Goal: Task Accomplishment & Management: Complete application form

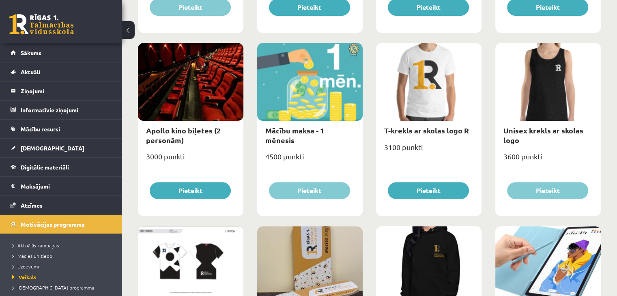
scroll to position [276, 0]
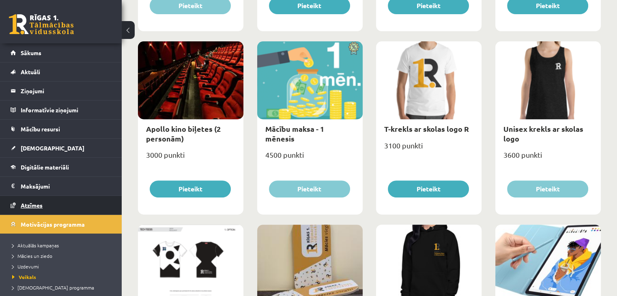
click at [37, 205] on span "Atzīmes" at bounding box center [32, 205] width 22 height 7
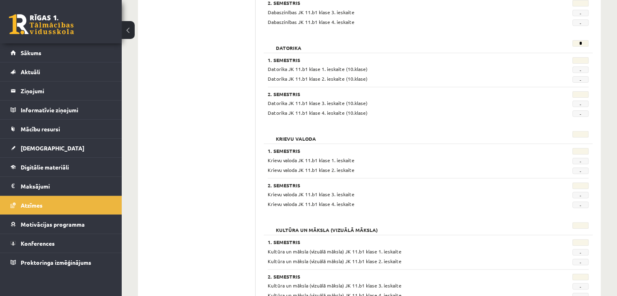
click at [36, 55] on span "Sākums" at bounding box center [31, 52] width 21 height 7
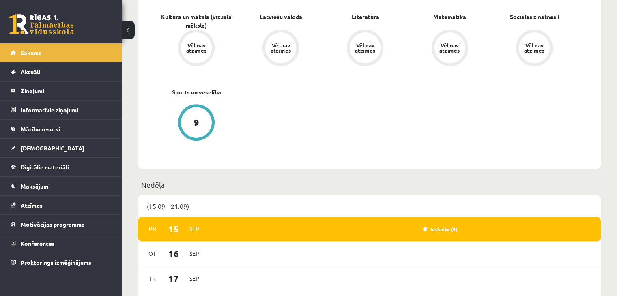
scroll to position [341, 0]
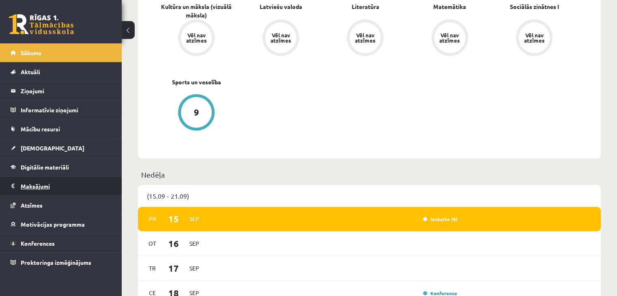
click at [39, 184] on legend "Maksājumi 0" at bounding box center [66, 186] width 91 height 19
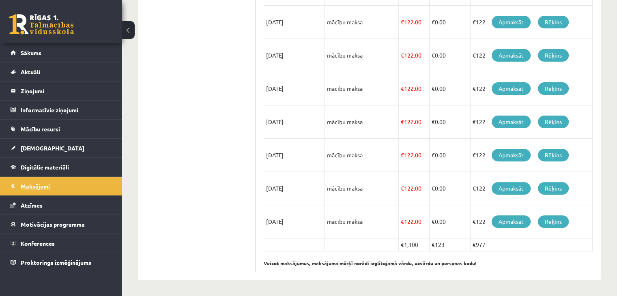
scroll to position [245, 0]
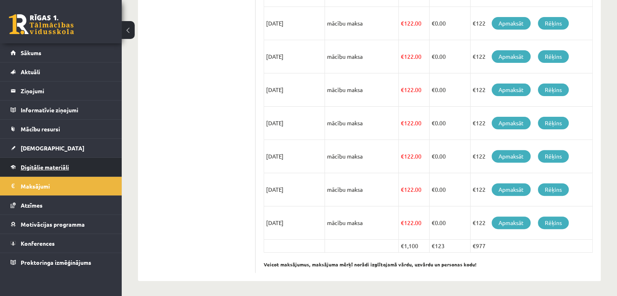
click at [61, 166] on span "Digitālie materiāli" at bounding box center [45, 167] width 48 height 7
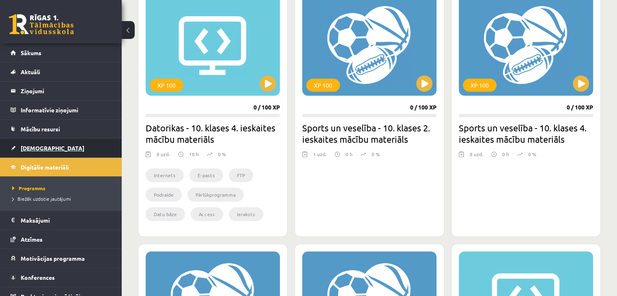
click at [30, 142] on link "[DEMOGRAPHIC_DATA]" at bounding box center [61, 148] width 101 height 19
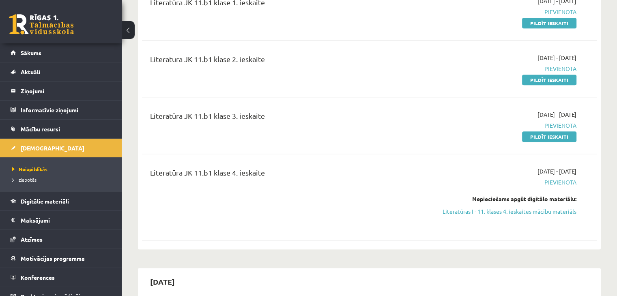
scroll to position [844, 0]
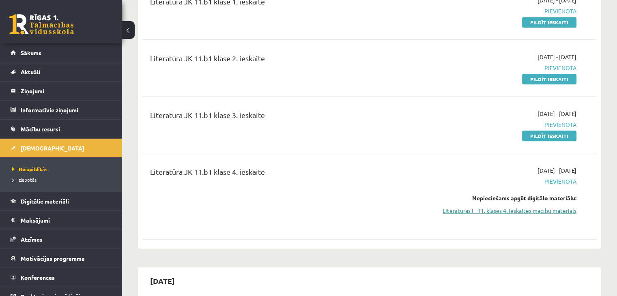
click at [527, 207] on link "Literatūras I - 11. klases 4. ieskaites mācību materiāls" at bounding box center [510, 211] width 134 height 9
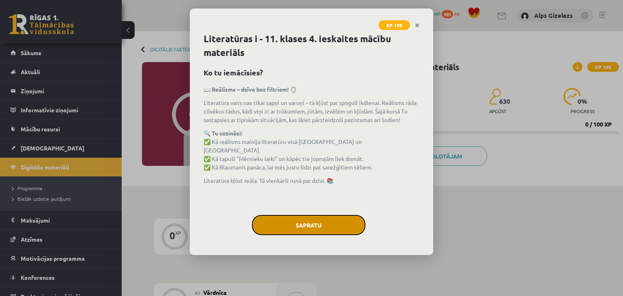
click at [310, 227] on button "Sapratu" at bounding box center [309, 225] width 114 height 20
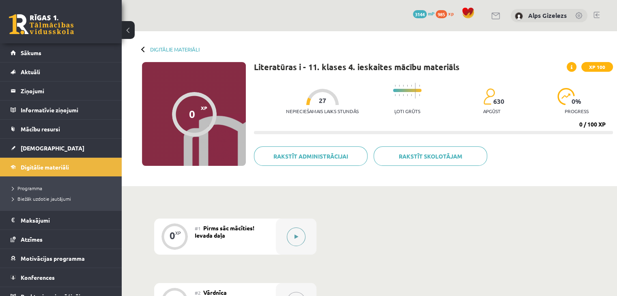
click at [301, 236] on button at bounding box center [296, 237] width 19 height 19
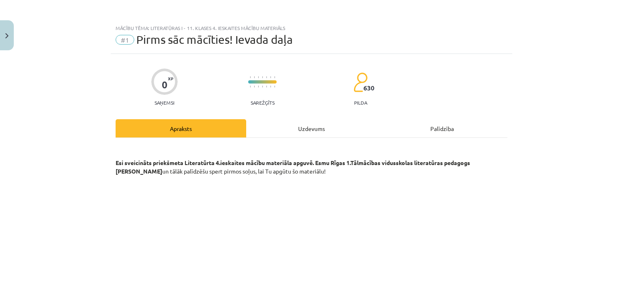
click at [570, 170] on div "Mācību tēma: Literatūras i - 11. klases 4. ieskaites mācību materiāls #1 Pirms …" at bounding box center [311, 148] width 623 height 296
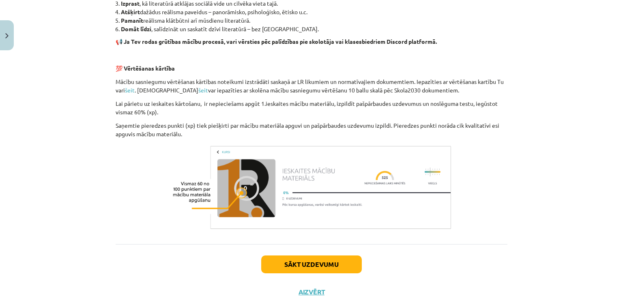
scroll to position [637, 0]
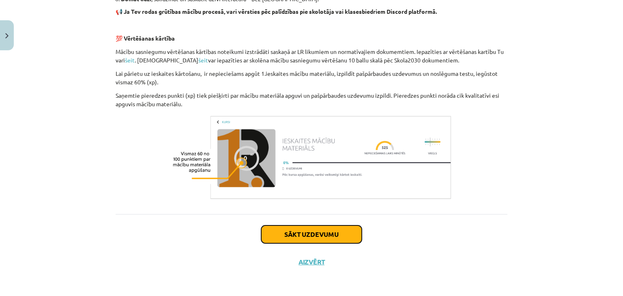
click at [305, 242] on button "Sākt uzdevumu" at bounding box center [311, 235] width 101 height 18
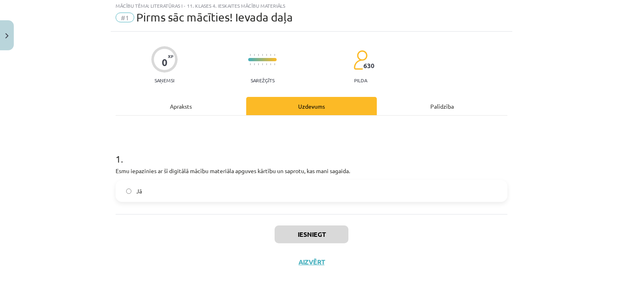
scroll to position [20, 0]
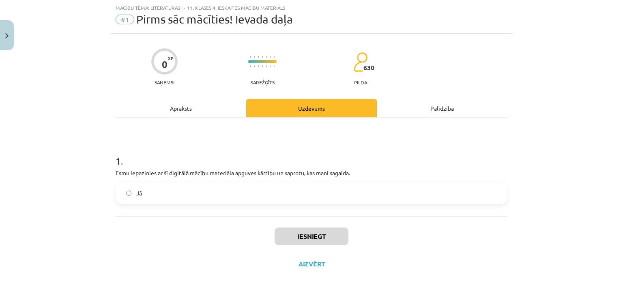
click at [129, 188] on label "Jā" at bounding box center [311, 193] width 390 height 20
click at [304, 225] on div "Iesniegt Aizvērt" at bounding box center [312, 244] width 392 height 57
click at [305, 230] on button "Iesniegt" at bounding box center [312, 237] width 74 height 18
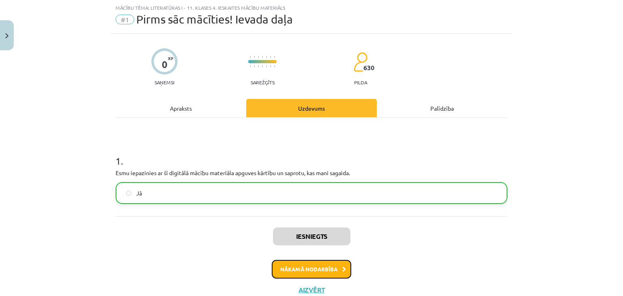
click at [317, 274] on button "Nākamā nodarbība" at bounding box center [312, 269] width 80 height 19
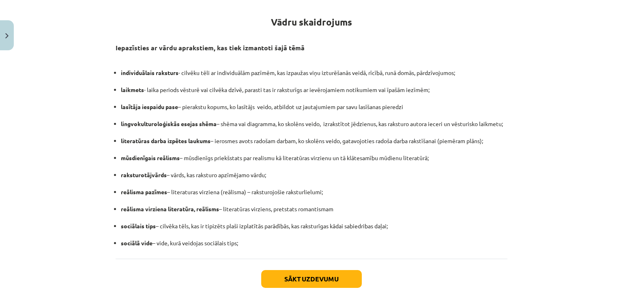
scroll to position [187, 0]
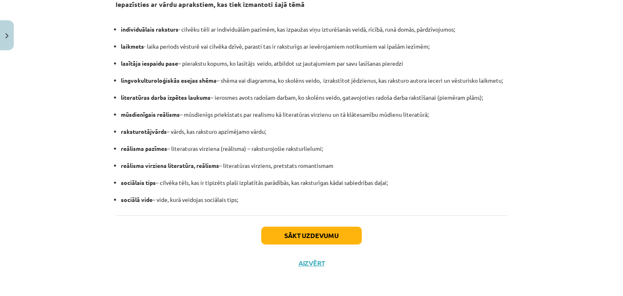
drag, startPoint x: 270, startPoint y: 143, endPoint x: 429, endPoint y: 208, distance: 171.3
click at [429, 208] on div "Vādru skaidrojums Iepazīsties ar vārdu aprakstiem, kas tiek izmantoti šajā tēmā…" at bounding box center [312, 83] width 392 height 264
copy div "Vādru skaidrojums Iepazīsties ar vārdu aprakstiem, kas tiek izmantoti šajā tēmā…"
click at [334, 237] on button "Sākt uzdevumu" at bounding box center [311, 236] width 101 height 18
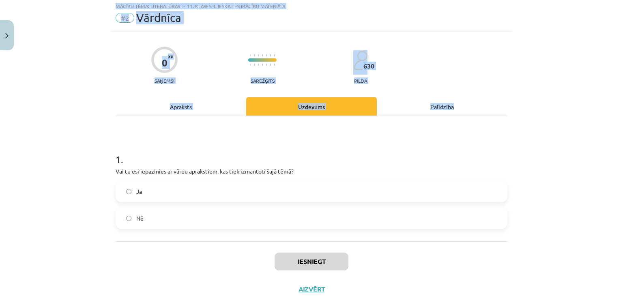
scroll to position [20, 0]
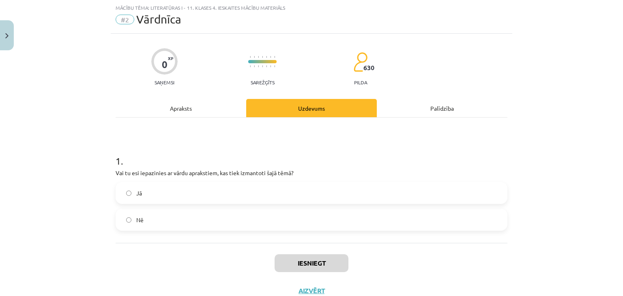
click at [179, 194] on label "Jā" at bounding box center [311, 193] width 390 height 20
click at [304, 267] on button "Iesniegt" at bounding box center [312, 263] width 74 height 18
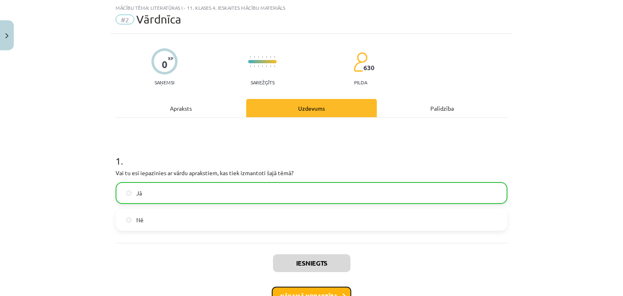
click at [320, 293] on button "Nākamā nodarbība" at bounding box center [312, 296] width 80 height 19
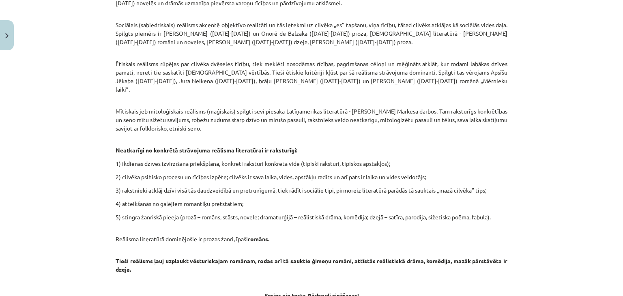
scroll to position [661, 0]
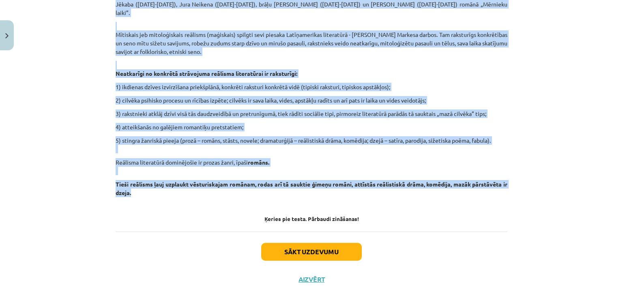
drag, startPoint x: 112, startPoint y: 73, endPoint x: 388, endPoint y: 176, distance: 294.3
copy div "19.gs. 30. gados Francijā radās reālisma literatūra - virziens, kas pieprasīja …"
click at [341, 243] on button "Sākt uzdevumu" at bounding box center [311, 252] width 101 height 18
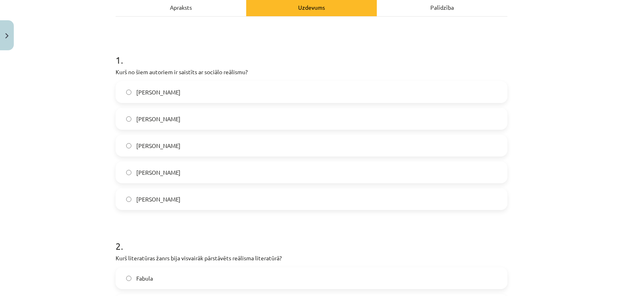
scroll to position [135, 0]
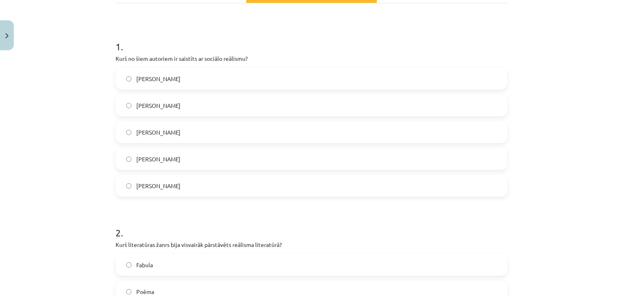
click at [311, 194] on label "Onorē de Balzaks" at bounding box center [311, 186] width 390 height 20
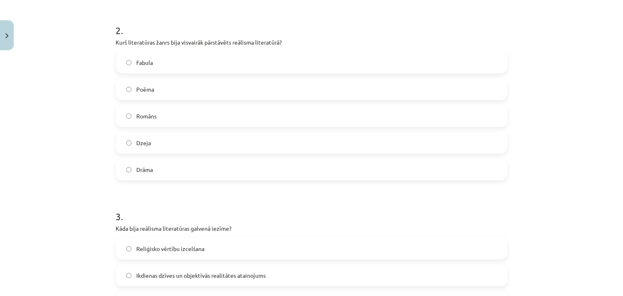
scroll to position [345, 0]
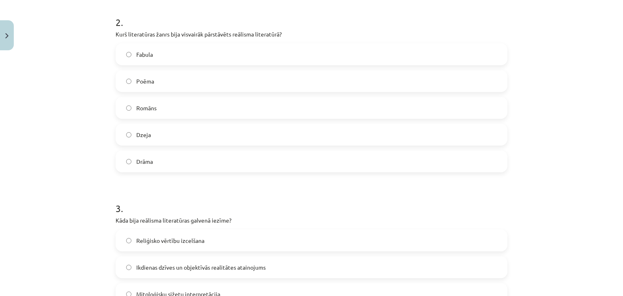
click at [216, 35] on p "Kurš literatūras žanrs bija visvairāk pārstāvēts reālisma literatūrā?" at bounding box center [312, 34] width 392 height 9
copy p "pārstāvēts"
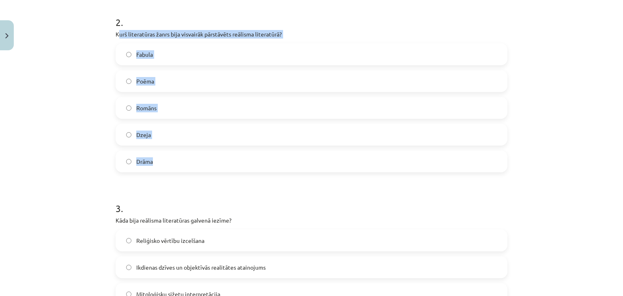
drag, startPoint x: 115, startPoint y: 33, endPoint x: 235, endPoint y: 148, distance: 166.2
click at [235, 148] on div "2 . Kurš literatūras žanrs bija visvairāk pārstāvēts reālisma literatūrā? Fabul…" at bounding box center [312, 87] width 392 height 170
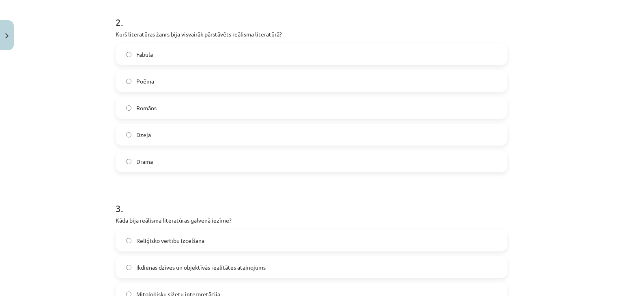
click at [116, 35] on p "Kurš literatūras žanrs bija visvairāk pārstāvēts reālisma literatūrā?" at bounding box center [312, 34] width 392 height 9
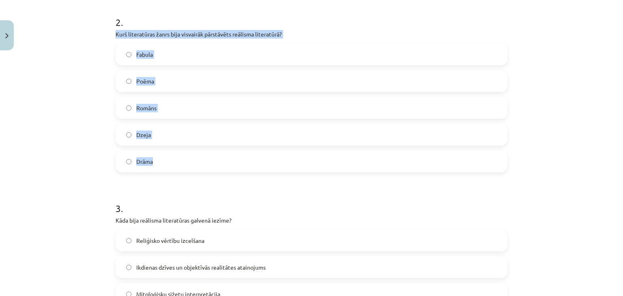
drag, startPoint x: 113, startPoint y: 35, endPoint x: 184, endPoint y: 159, distance: 143.4
click at [184, 159] on div "2 . Kurš literatūras žanrs bija visvairāk pārstāvēts reālisma literatūrā? Fabul…" at bounding box center [312, 87] width 392 height 170
copy div "Kurš literatūras žanrs bija visvairāk pārstāvēts reālisma literatūrā? Fabula Po…"
click at [154, 107] on label "Romāns" at bounding box center [311, 108] width 390 height 20
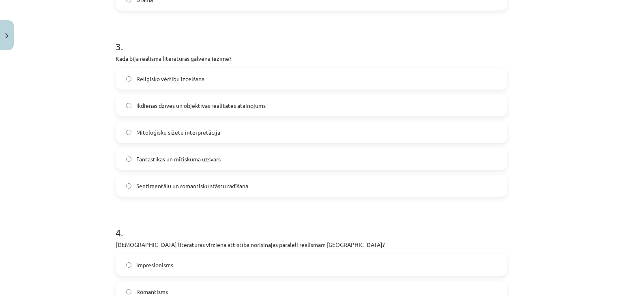
scroll to position [513, 0]
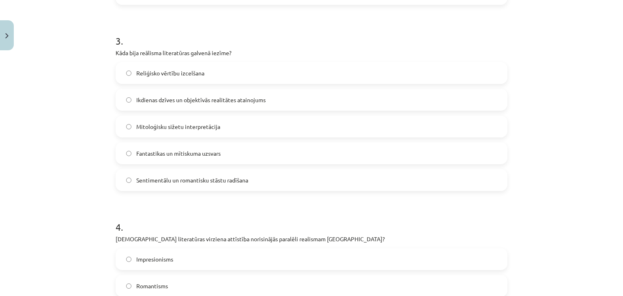
click at [182, 100] on span "Ikdienas dzīves un objektīvās realitātes atainojums" at bounding box center [200, 100] width 129 height 9
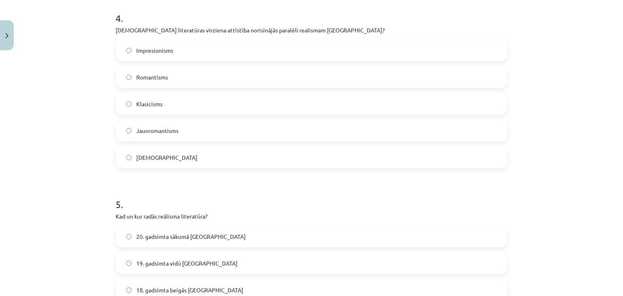
scroll to position [729, 0]
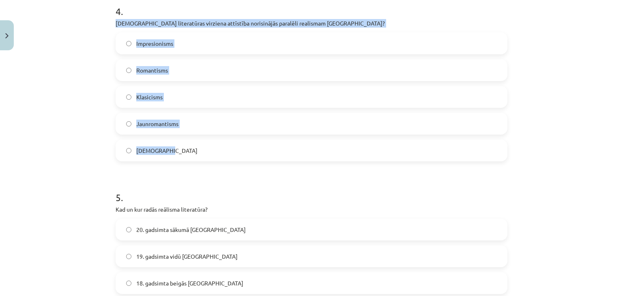
drag, startPoint x: 112, startPoint y: 23, endPoint x: 184, endPoint y: 149, distance: 145.4
click at [184, 149] on div "4 . Kura literatūras virziena attīstība norisinājās paralēli realismam Francijā…" at bounding box center [312, 76] width 392 height 170
copy div "Kura literatūras virziena attīstība norisinājās paralēli realismam Francijā? Im…"
click at [155, 72] on span "Romantisms" at bounding box center [152, 70] width 32 height 9
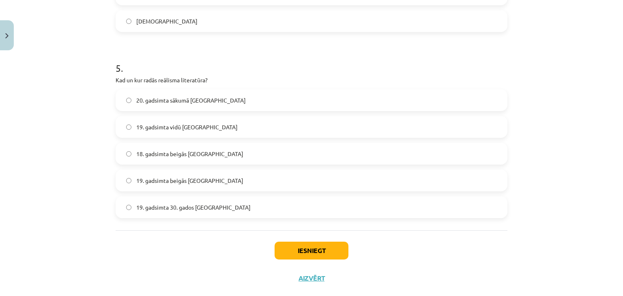
scroll to position [875, 0]
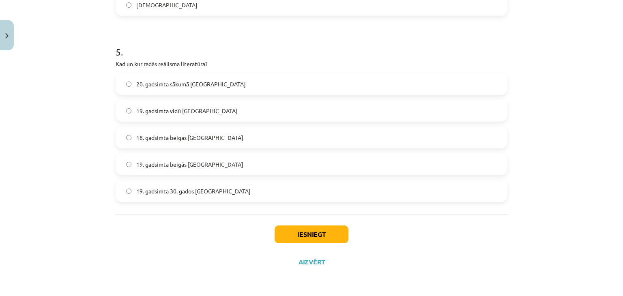
click at [185, 186] on label "19. gadsimta 30. gados Francijā" at bounding box center [311, 191] width 390 height 20
click at [295, 232] on button "Iesniegt" at bounding box center [312, 235] width 74 height 18
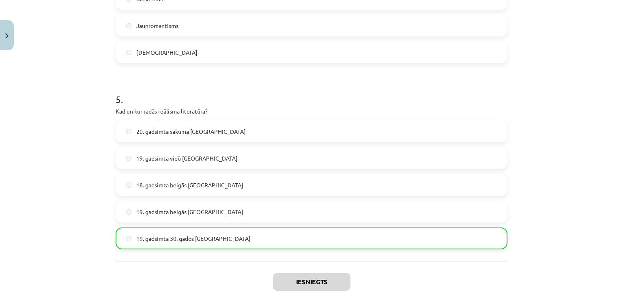
scroll to position [900, 0]
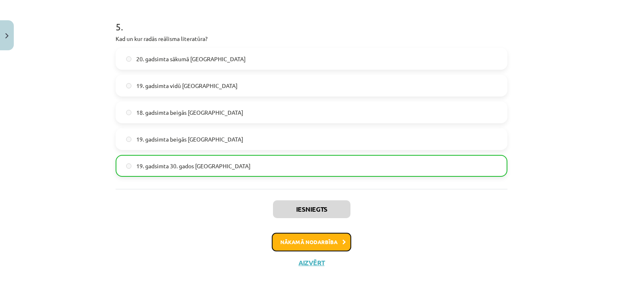
click at [334, 237] on button "Nākamā nodarbība" at bounding box center [312, 242] width 80 height 19
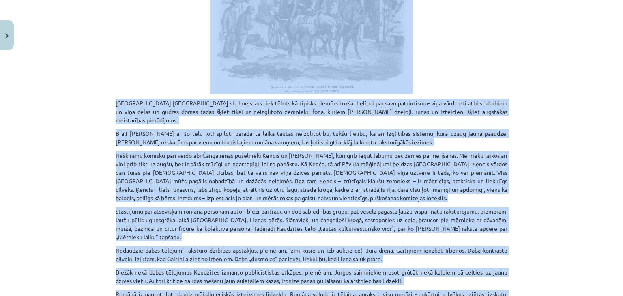
scroll to position [2171, 0]
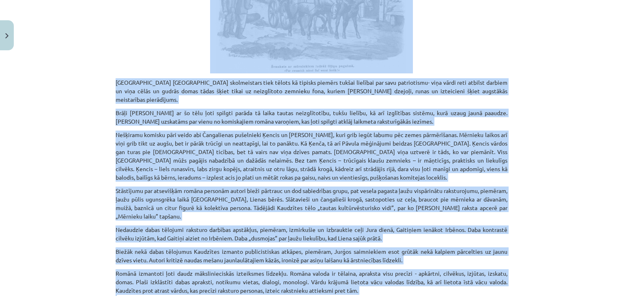
drag, startPoint x: 146, startPoint y: 158, endPoint x: 434, endPoint y: 252, distance: 303.1
copy div "Reālistiskās literatūras pirmsākumi un reālistiskā īsproza latviešu literatūrā …"
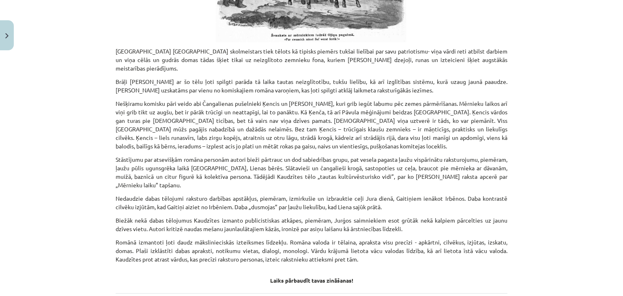
scroll to position [2238, 0]
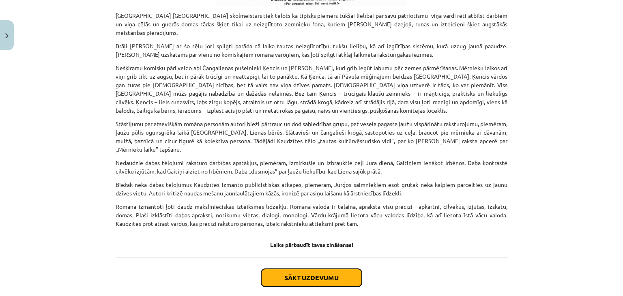
click at [316, 269] on button "Sākt uzdevumu" at bounding box center [311, 278] width 101 height 18
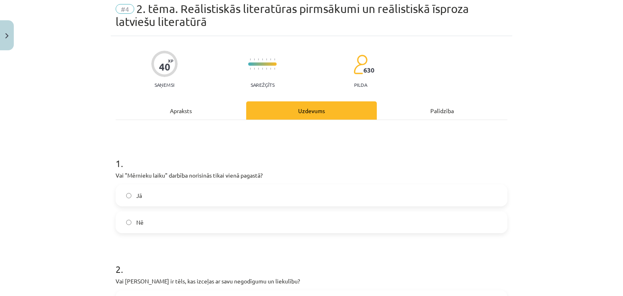
scroll to position [20, 0]
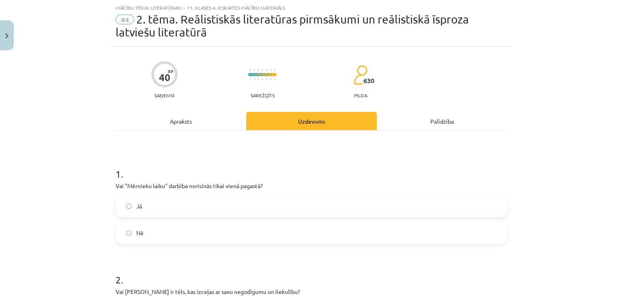
click at [138, 189] on p "Vai "Mērnieku laiku" darbība norisinās tikai vienā pagastā?" at bounding box center [312, 186] width 392 height 9
copy p "Mērnieku"
click at [198, 242] on label "Nē" at bounding box center [311, 233] width 390 height 20
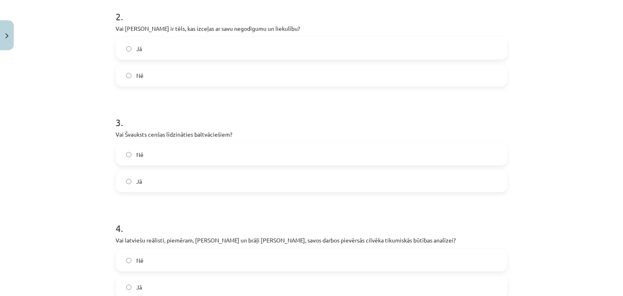
scroll to position [291, 0]
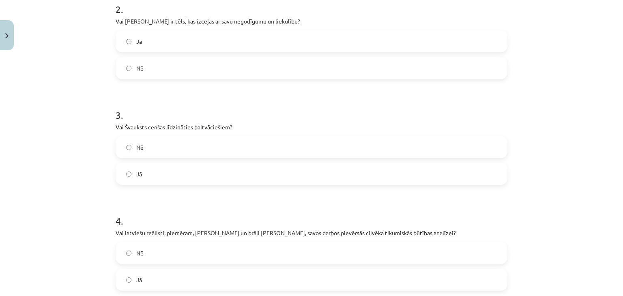
click at [146, 65] on label "Nē" at bounding box center [311, 68] width 390 height 20
click at [136, 126] on p "Vai Švauksts cenšas līdzināties baltvāciešiem?" at bounding box center [312, 127] width 392 height 9
copy p "Švauksts"
click at [192, 166] on label "Jā" at bounding box center [311, 174] width 390 height 20
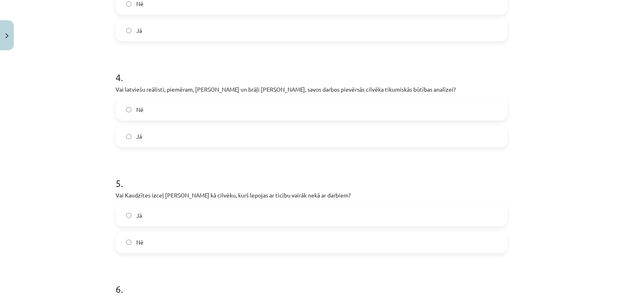
scroll to position [445, 0]
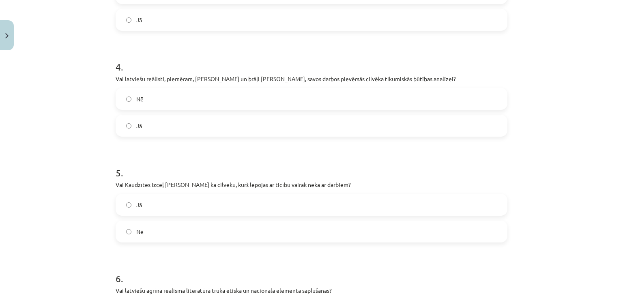
click at [435, 126] on label "Jā" at bounding box center [311, 126] width 390 height 20
click at [143, 234] on label "Nē" at bounding box center [311, 232] width 390 height 20
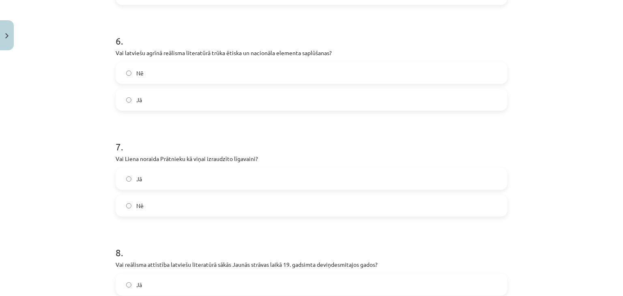
scroll to position [684, 0]
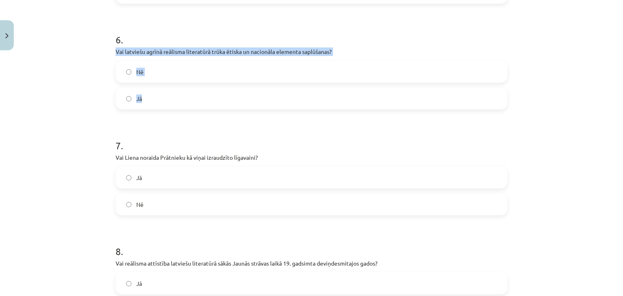
drag, startPoint x: 112, startPoint y: 51, endPoint x: 211, endPoint y: 97, distance: 108.9
copy div "Vai latviešu agrīnā reālisma literatūrā trūka ētiska un nacionāla elementa sapl…"
click at [151, 70] on label "Nē" at bounding box center [311, 72] width 390 height 20
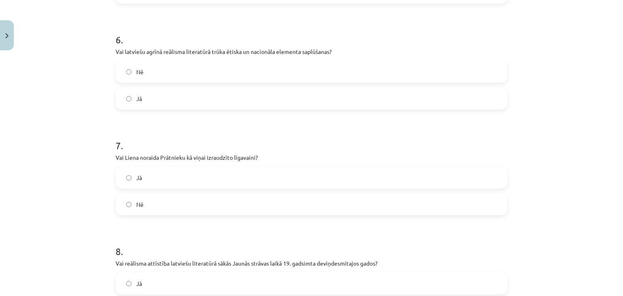
click at [136, 178] on span "Jā" at bounding box center [139, 178] width 6 height 9
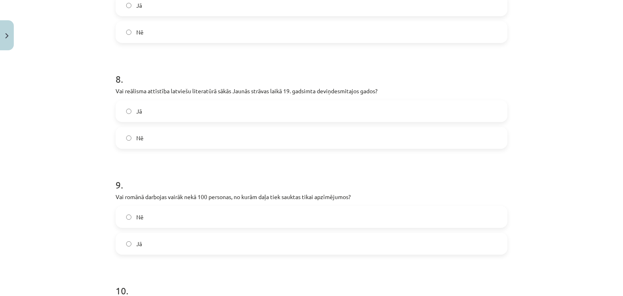
scroll to position [867, 0]
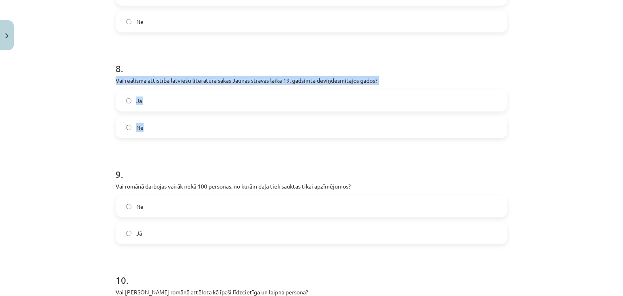
drag, startPoint x: 112, startPoint y: 80, endPoint x: 151, endPoint y: 131, distance: 64.2
click at [151, 131] on div "8 . Vai reālisma attīstība latviešu literatūrā sākās Jaunās strāvas laikā 19. g…" at bounding box center [312, 94] width 392 height 90
copy div "Vai reālisma attīstība latviešu literatūrā sākās Jaunās strāvas laikā 19. gadsi…"
click at [171, 97] on label "Jā" at bounding box center [311, 100] width 390 height 20
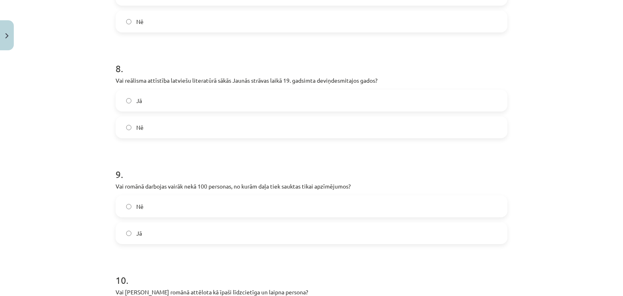
click at [339, 198] on label "Nē" at bounding box center [311, 206] width 390 height 20
click at [307, 229] on label "Jā" at bounding box center [311, 233] width 390 height 20
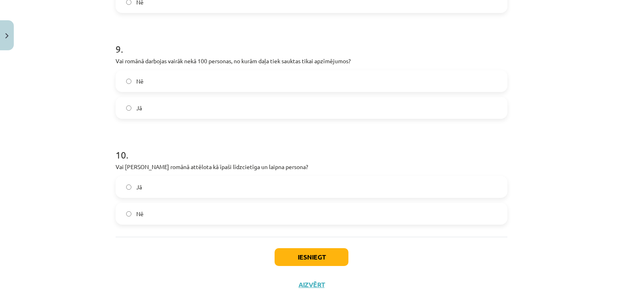
scroll to position [1015, 0]
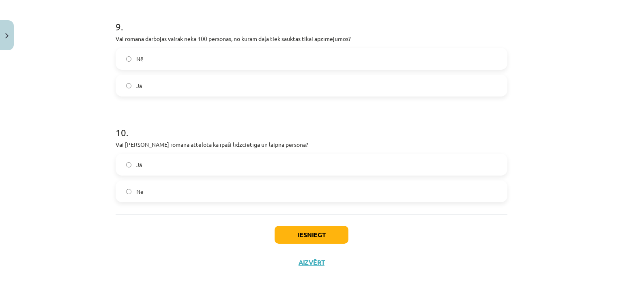
click at [259, 193] on label "Nē" at bounding box center [311, 191] width 390 height 20
click at [311, 235] on button "Iesniegt" at bounding box center [312, 235] width 74 height 18
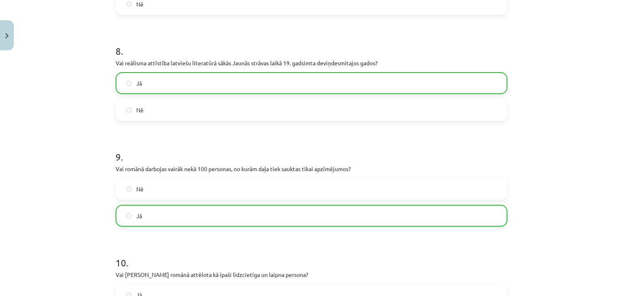
scroll to position [1040, 0]
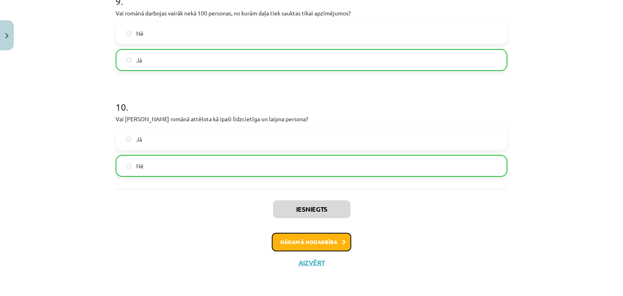
click at [343, 243] on icon at bounding box center [345, 242] width 4 height 5
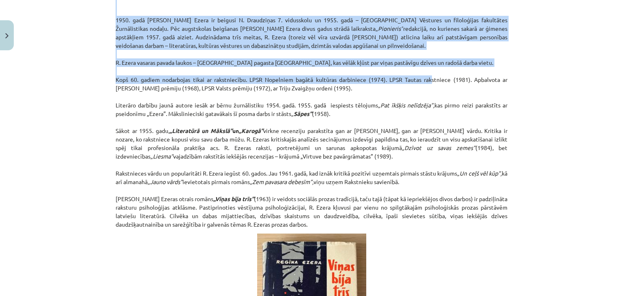
scroll to position [3268, 0]
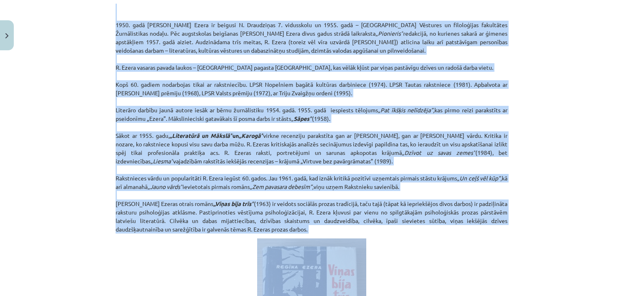
drag, startPoint x: 191, startPoint y: 144, endPoint x: 409, endPoint y: 194, distance: 223.7
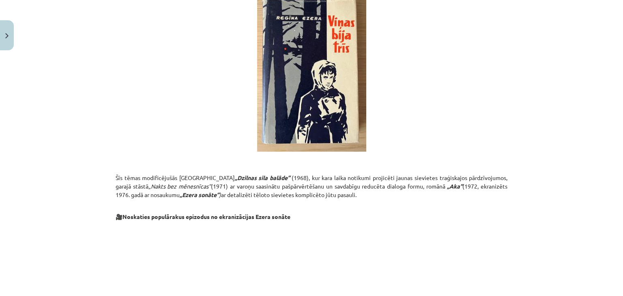
scroll to position [3714, 0]
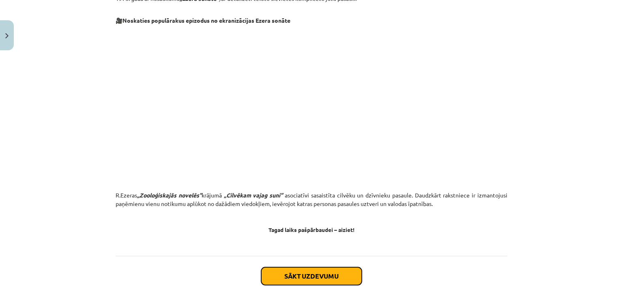
click at [327, 267] on button "Sākt uzdevumu" at bounding box center [311, 276] width 101 height 18
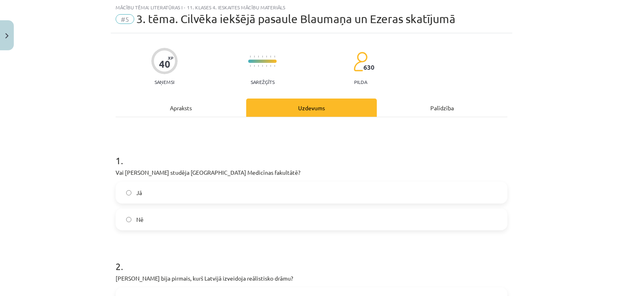
scroll to position [20, 0]
click at [187, 221] on label "Nē" at bounding box center [311, 220] width 390 height 20
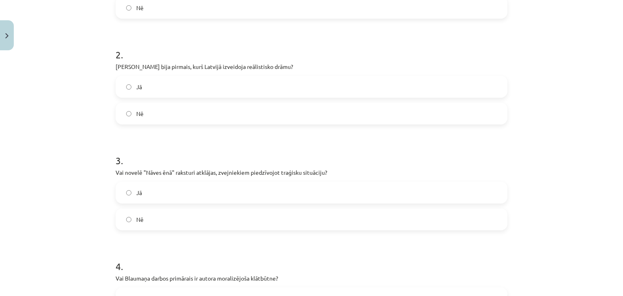
scroll to position [260, 0]
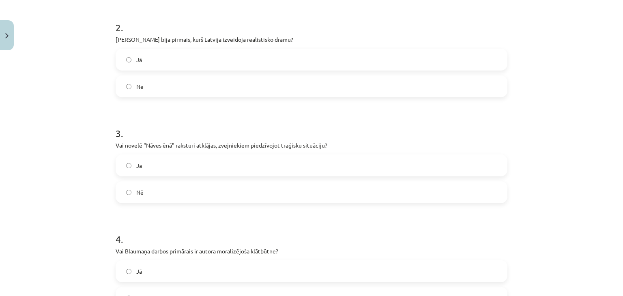
click at [190, 65] on label "Jā" at bounding box center [311, 60] width 390 height 20
click at [134, 159] on label "Jā" at bounding box center [311, 165] width 390 height 20
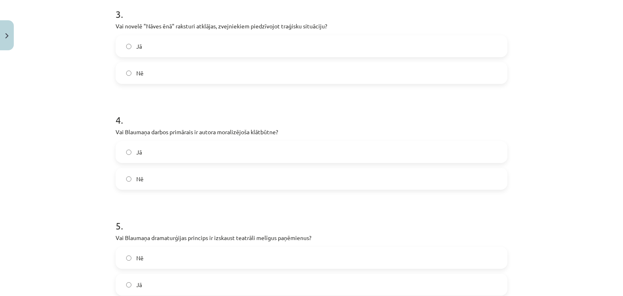
scroll to position [400, 0]
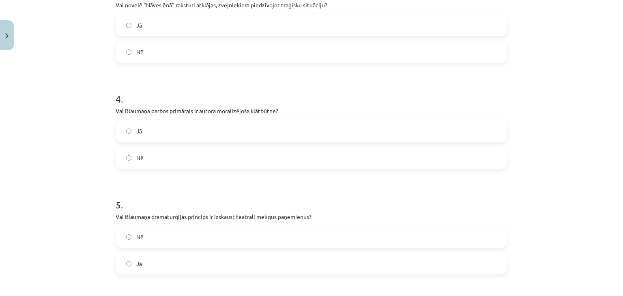
click at [236, 112] on p "Vai Blaumaņa darbos primārais ir autora moralizējoša klātbūtne?" at bounding box center [312, 111] width 392 height 9
click at [193, 164] on label "Nē" at bounding box center [311, 158] width 390 height 20
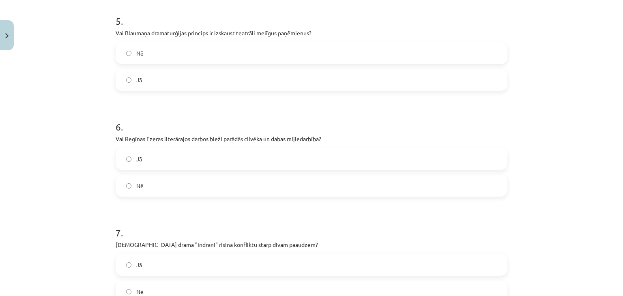
scroll to position [587, 0]
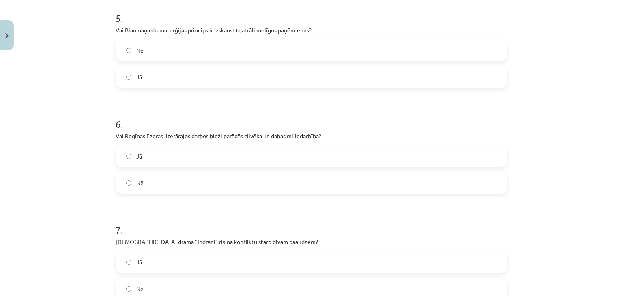
click at [213, 72] on label "Jā" at bounding box center [311, 77] width 390 height 20
click at [62, 147] on div "Mācību tēma: Literatūras i - 11. klases 4. ieskaites mācību materiāls #5 3. tēm…" at bounding box center [311, 148] width 623 height 296
click at [68, 164] on div "Mācību tēma: Literatūras i - 11. klases 4. ieskaites mācību materiāls #5 3. tēm…" at bounding box center [311, 148] width 623 height 296
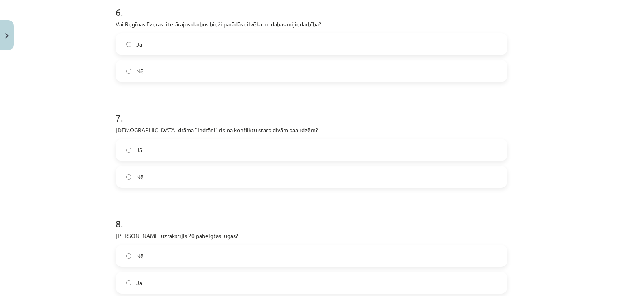
scroll to position [700, 0]
click at [295, 19] on p "Vai Regīnas Ezeras literārajos darbos bieži parādās cilvēka un dabas mijiedarbī…" at bounding box center [312, 22] width 392 height 9
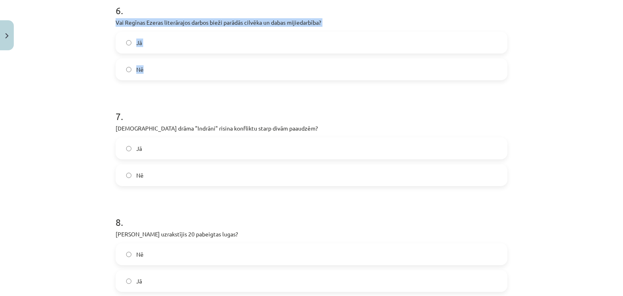
drag, startPoint x: 113, startPoint y: 20, endPoint x: 161, endPoint y: 74, distance: 72.2
click at [161, 74] on div "6 . Vai Regīnas Ezeras literārajos darbos bieži parādās cilvēka un dabas mijied…" at bounding box center [312, 36] width 392 height 90
click at [86, 74] on div "Mācību tēma: Literatūras i - 11. klases 4. ieskaites mācību materiāls #5 3. tēm…" at bounding box center [311, 148] width 623 height 296
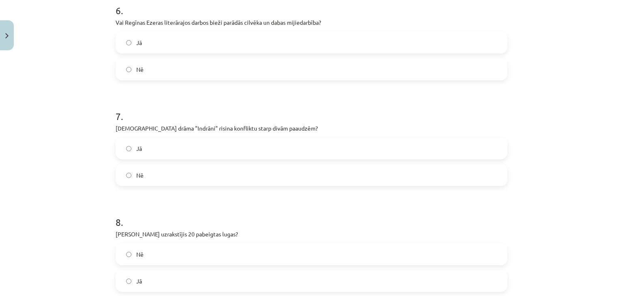
click at [144, 39] on label "Jā" at bounding box center [311, 42] width 390 height 20
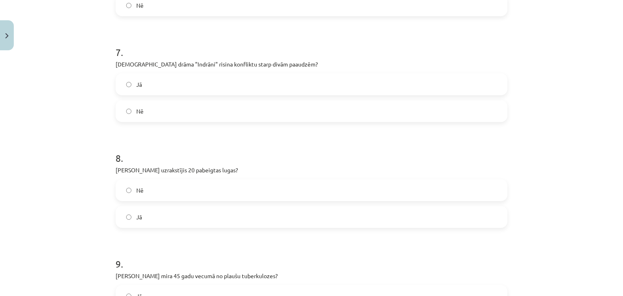
scroll to position [772, 0]
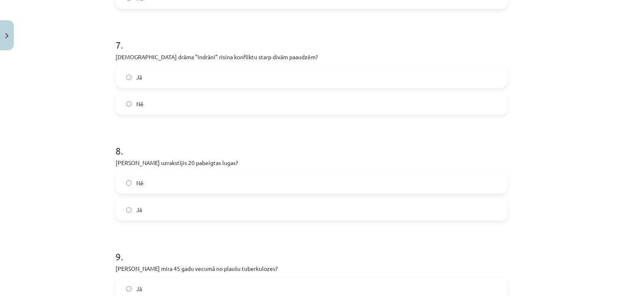
click at [148, 56] on p "Vai drāma "Indrāni" risina konfliktu starp divām paaudzēm?" at bounding box center [312, 57] width 392 height 9
click at [276, 73] on label "Jā" at bounding box center [311, 77] width 390 height 20
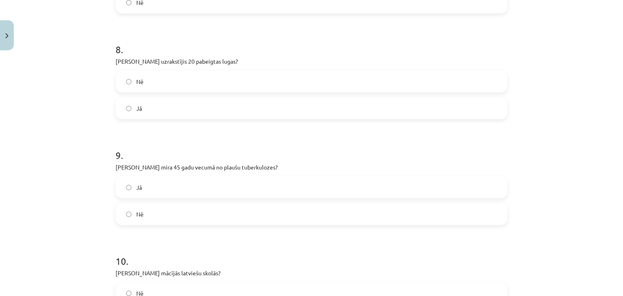
scroll to position [884, 0]
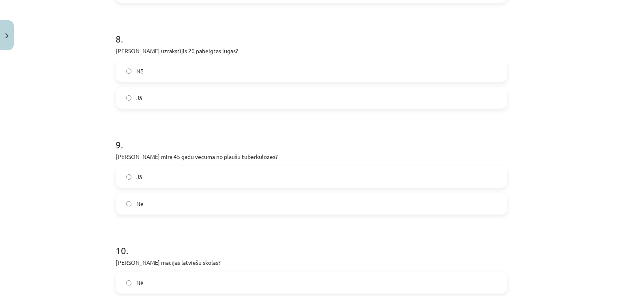
click at [225, 65] on label "Nē" at bounding box center [311, 71] width 390 height 20
click at [136, 178] on span "Jā" at bounding box center [139, 177] width 6 height 9
click at [65, 196] on div "Mācību tēma: Literatūras i - 11. klases 4. ieskaites mācību materiāls #5 3. tēm…" at bounding box center [311, 148] width 623 height 296
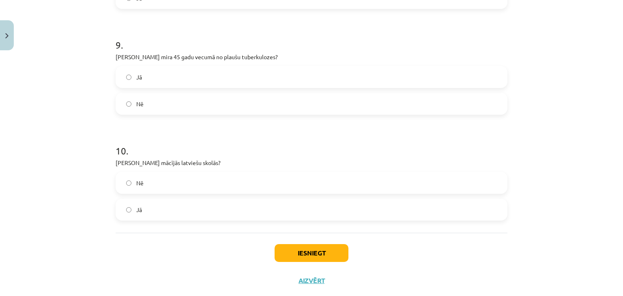
scroll to position [1002, 0]
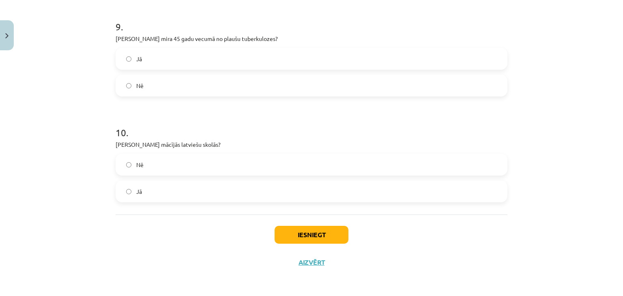
click at [192, 161] on label "Nē" at bounding box center [311, 165] width 390 height 20
click at [306, 240] on button "Iesniegt" at bounding box center [312, 235] width 74 height 18
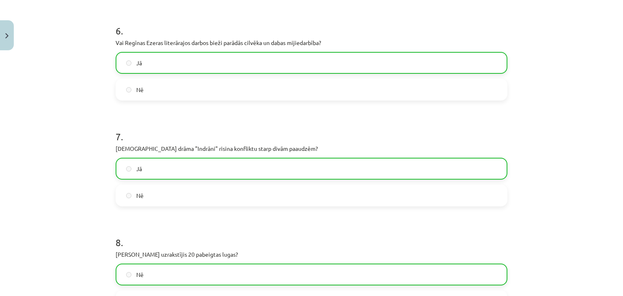
scroll to position [1028, 0]
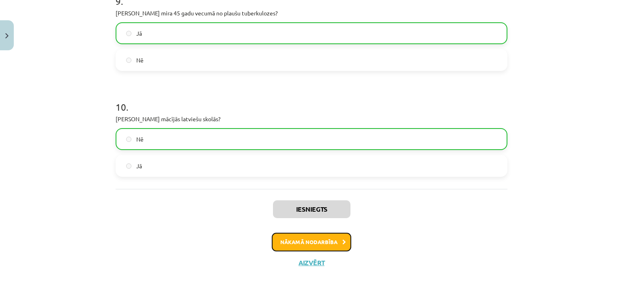
click at [312, 241] on button "Nākamā nodarbība" at bounding box center [312, 242] width 80 height 19
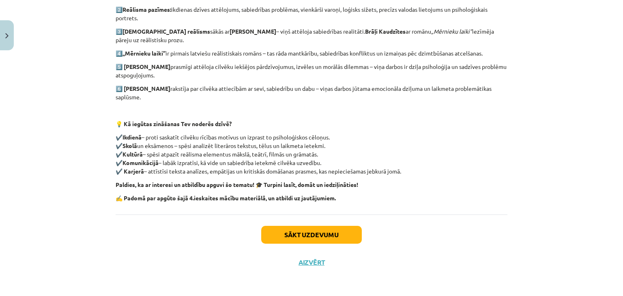
scroll to position [229, 0]
click at [318, 234] on button "Sākt uzdevumu" at bounding box center [311, 235] width 101 height 18
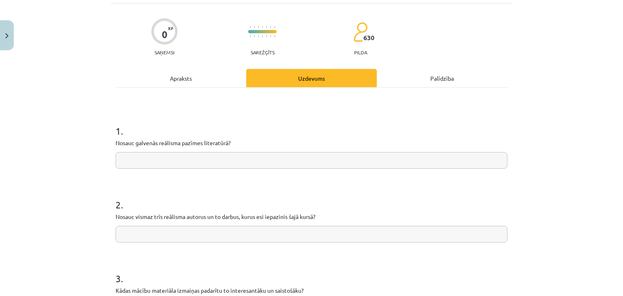
scroll to position [65, 0]
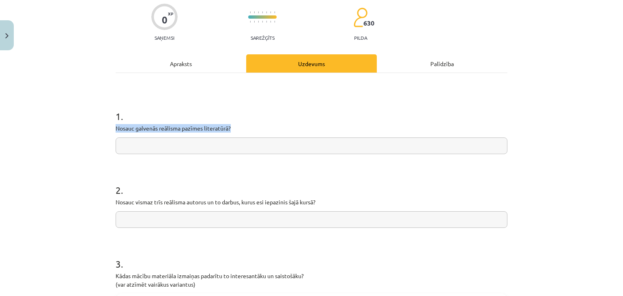
drag, startPoint x: 113, startPoint y: 129, endPoint x: 245, endPoint y: 128, distance: 132.3
click at [245, 128] on p "Nosauc galvenās reālisma pazīmes literatūrā?" at bounding box center [312, 128] width 392 height 9
click at [277, 177] on h1 "2 ." at bounding box center [312, 182] width 392 height 25
drag, startPoint x: 133, startPoint y: 128, endPoint x: 202, endPoint y: 128, distance: 69.0
click at [202, 128] on p "Nosauc galvenās reālisma pazīmes literatūrā?" at bounding box center [312, 128] width 392 height 9
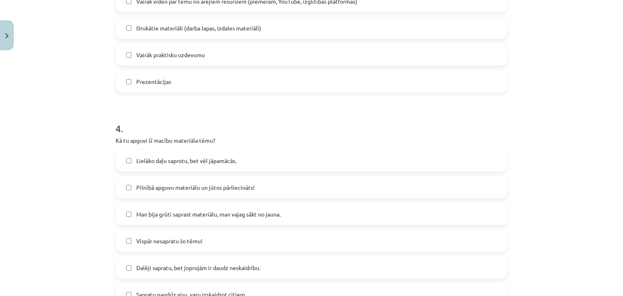
scroll to position [551, 0]
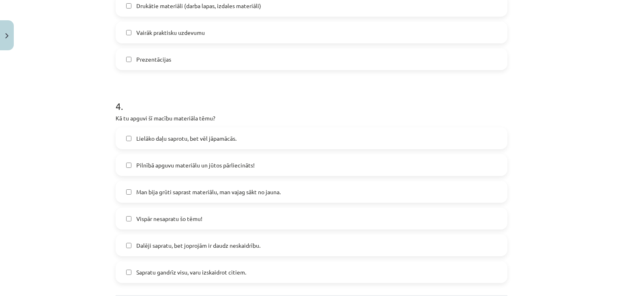
click at [198, 135] on span "Lielāko daļu saprotu, bet vēl jāpamācās." at bounding box center [186, 138] width 100 height 9
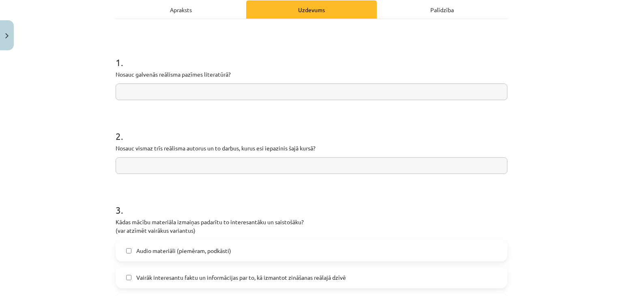
scroll to position [125, 0]
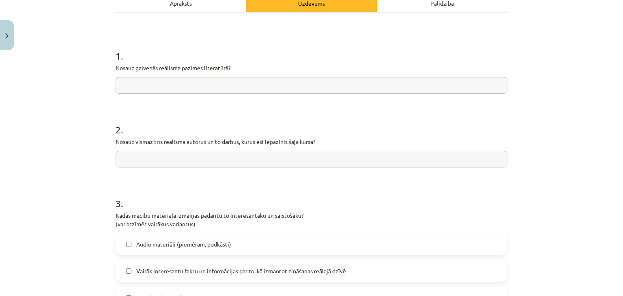
click at [179, 86] on input "text" at bounding box center [312, 85] width 392 height 17
type input "**********"
click at [243, 155] on input "text" at bounding box center [312, 159] width 392 height 17
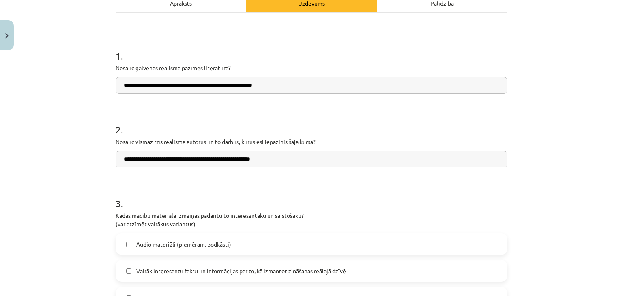
type input "**********"
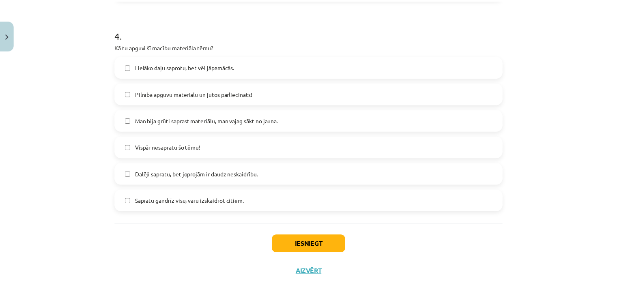
scroll to position [633, 0]
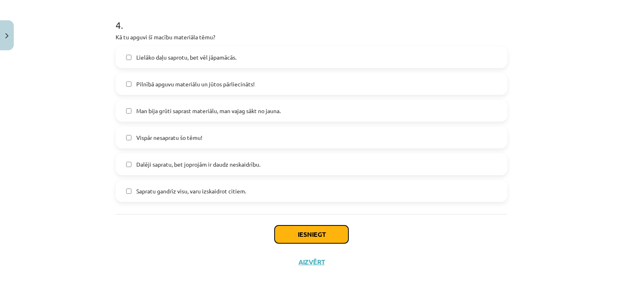
click at [313, 235] on button "Iesniegt" at bounding box center [312, 235] width 74 height 18
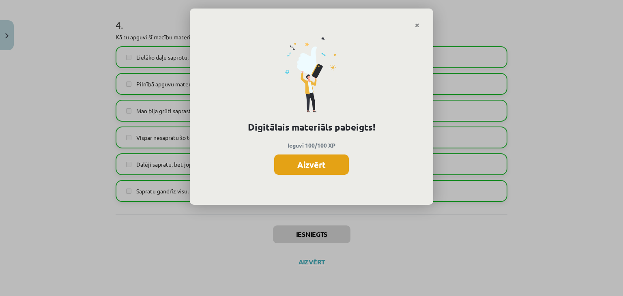
click at [334, 168] on button "Aizvērt" at bounding box center [311, 165] width 75 height 20
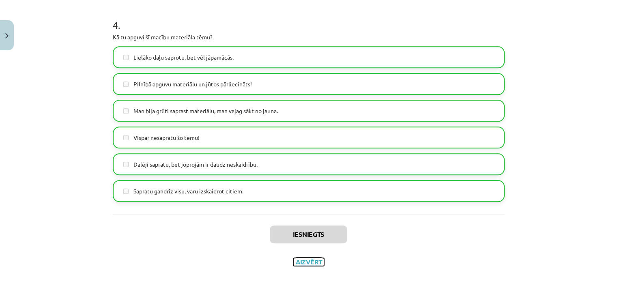
click at [311, 261] on button "Aizvērt" at bounding box center [308, 262] width 31 height 8
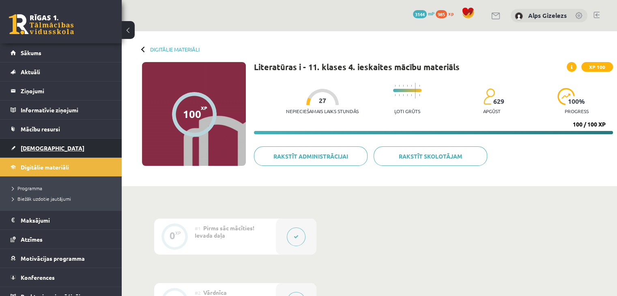
click at [51, 144] on link "[DEMOGRAPHIC_DATA]" at bounding box center [61, 148] width 101 height 19
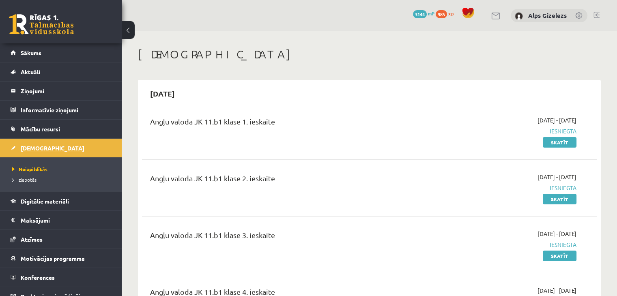
scroll to position [9, 0]
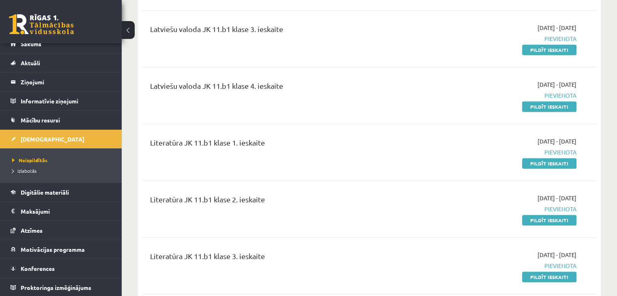
scroll to position [763, 0]
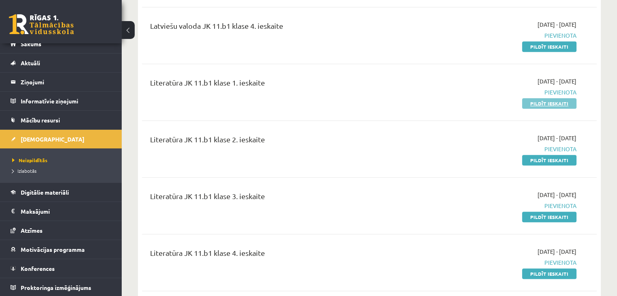
click at [543, 98] on link "Pildīt ieskaiti" at bounding box center [549, 103] width 54 height 11
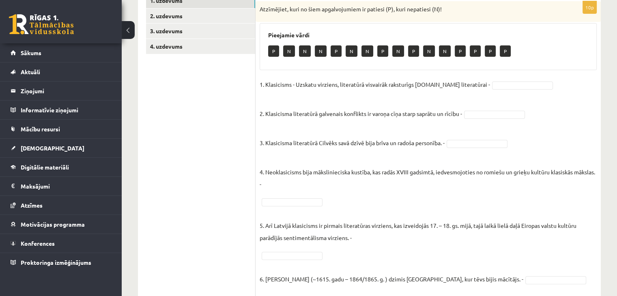
scroll to position [159, 0]
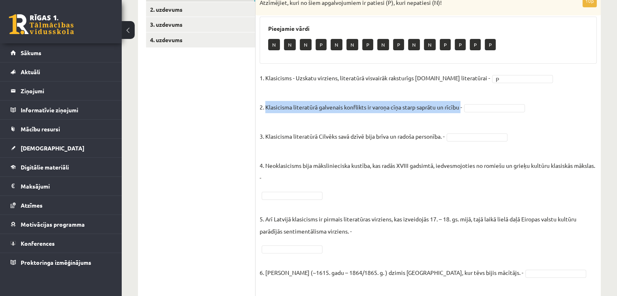
drag, startPoint x: 266, startPoint y: 105, endPoint x: 463, endPoint y: 111, distance: 196.5
click at [462, 111] on p "2. Klasicisma literatūrā galvenais konflikts ir varoņa cīņa starp saprātu un rī…" at bounding box center [361, 101] width 202 height 24
copy p "Klasicisma literatūrā galvenais konflikts ir varoņa cīņa starp saprātu un rīcību"
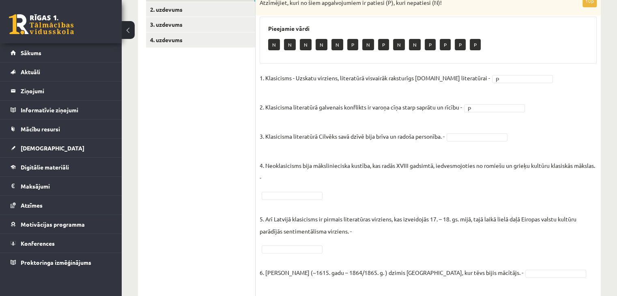
click at [222, 156] on ul "1. uzdevums 2. uzdevums 3. uzdevums 4. uzdevums" at bounding box center [201, 208] width 110 height 442
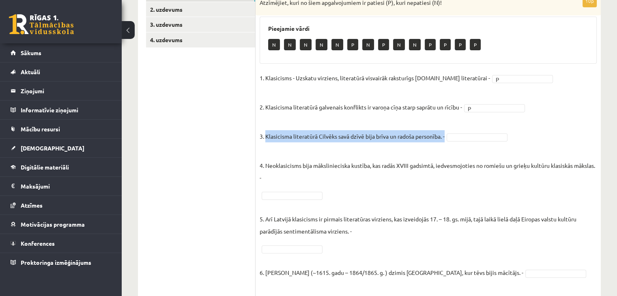
drag, startPoint x: 266, startPoint y: 136, endPoint x: 449, endPoint y: 140, distance: 183.5
click at [449, 140] on fieldset "1. Klasicisms - Uzskatu virziens, literatūrā visvairāk raksturīgs 17.gs literat…" at bounding box center [428, 248] width 337 height 353
copy fieldset "Klasicisma literatūrā Cilvēks savā dzīvē bija brīva un radoša personība. -"
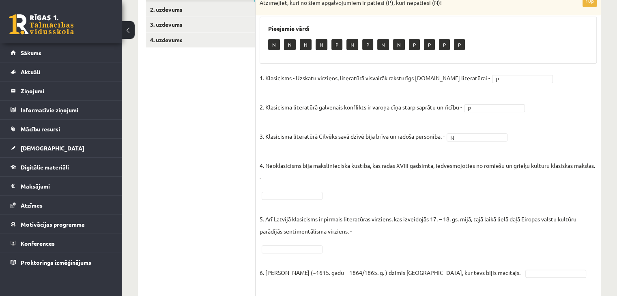
click at [284, 167] on p "4. Neoklasicisms bija mākslinieciska kustība, kas radās XVIII gadsimtā, iedvesm…" at bounding box center [428, 165] width 337 height 37
copy p "Neoklasicisms"
click at [174, 187] on ul "1. uzdevums 2. uzdevums 3. uzdevums 4. uzdevums" at bounding box center [201, 208] width 110 height 442
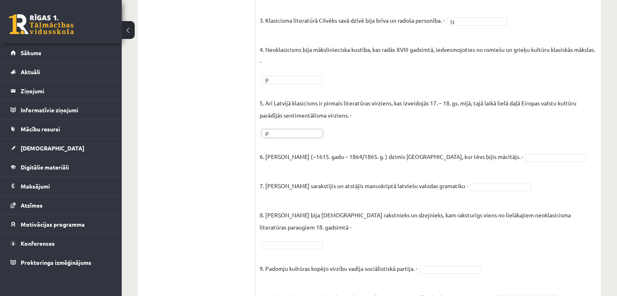
scroll to position [316, 0]
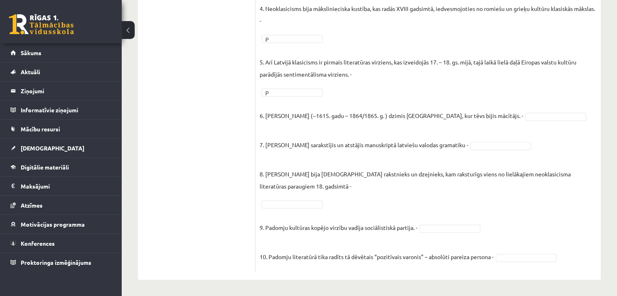
click at [305, 116] on p "6. Kristofers Fīrekers (~1615. gadu – 1864/1865. g. ) dzimis Neretā, kur tēvs b…" at bounding box center [392, 109] width 264 height 24
copy p "Fīrekers"
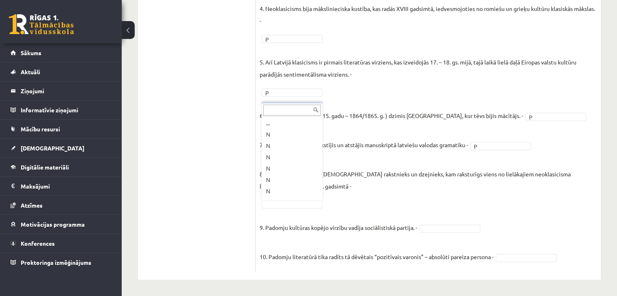
scroll to position [32, 0]
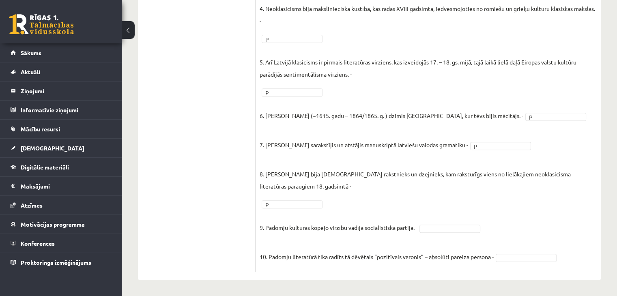
click at [442, 233] on fieldset "1. Klasicisms - Uzskatu virziens, literatūrā visvairāk raksturīgs 17.gs literat…" at bounding box center [428, 91] width 337 height 353
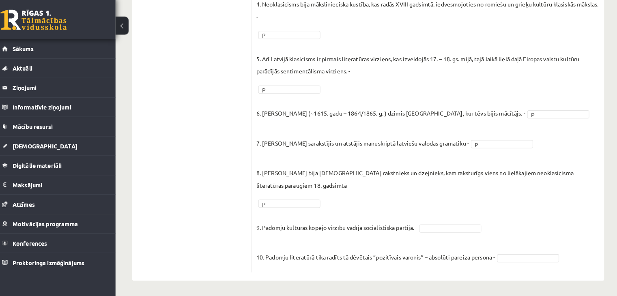
scroll to position [316, 0]
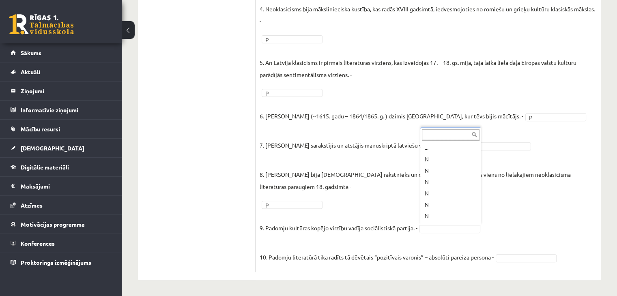
drag, startPoint x: 472, startPoint y: 182, endPoint x: 477, endPoint y: 194, distance: 12.6
click at [477, 194] on ul "... N N N N N N N P" at bounding box center [449, 182] width 59 height 81
click at [305, 173] on p "8. Aleksandrs Pāvests bija itāļu rakstnieks un dzejnieks, kam raksturīgs viens …" at bounding box center [428, 174] width 337 height 37
click at [302, 176] on p "8. Aleksandrs Pāvests bija itāļu rakstnieks un dzejnieks, kam raksturīgs viens …" at bounding box center [428, 174] width 337 height 37
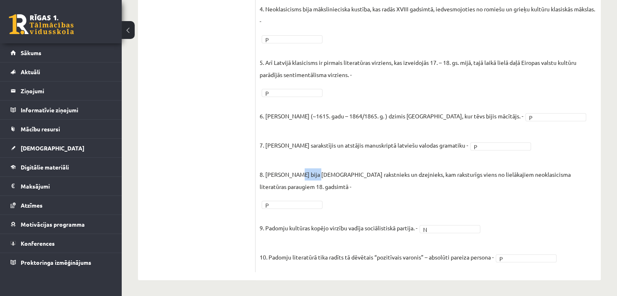
click at [302, 176] on p "8. Aleksandrs Pāvests bija itāļu rakstnieks un dzejnieks, kam raksturīgs viens …" at bounding box center [428, 174] width 337 height 37
copy p "Pāvests"
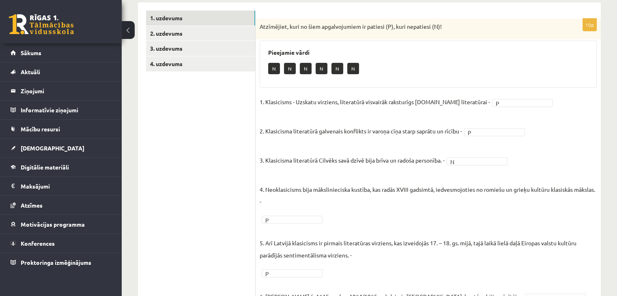
scroll to position [86, 0]
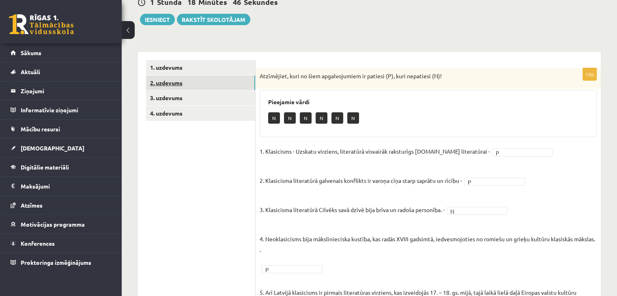
click at [164, 85] on link "2. uzdevums" at bounding box center [200, 82] width 109 height 15
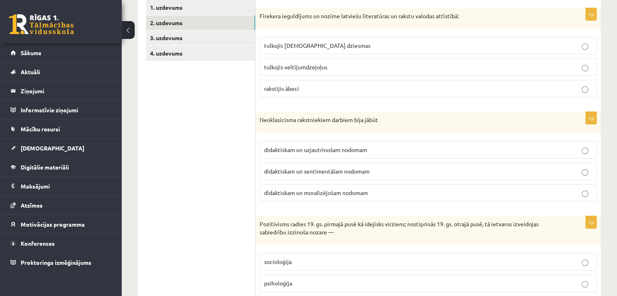
scroll to position [154, 0]
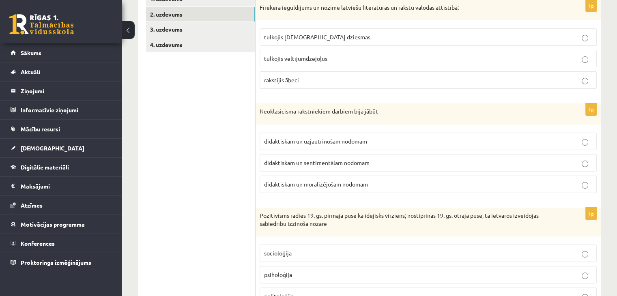
click at [291, 41] on label "tulkojis baznīcas dziesmas" at bounding box center [428, 36] width 337 height 17
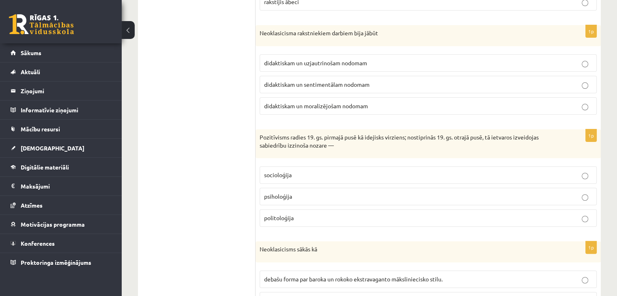
scroll to position [234, 0]
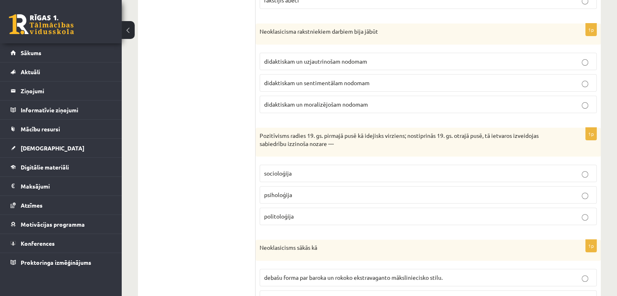
click at [270, 30] on p "Neoklasicisma rakstniekiem darbiem bija jābūt" at bounding box center [408, 32] width 297 height 8
copy p "Neoklasicisma"
click at [325, 101] on span "didaktiskam un moralizējošam nodomam" at bounding box center [316, 104] width 104 height 7
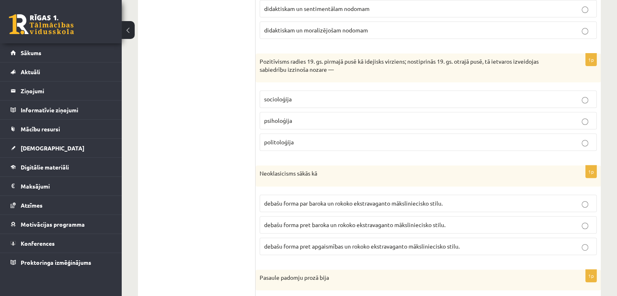
scroll to position [310, 0]
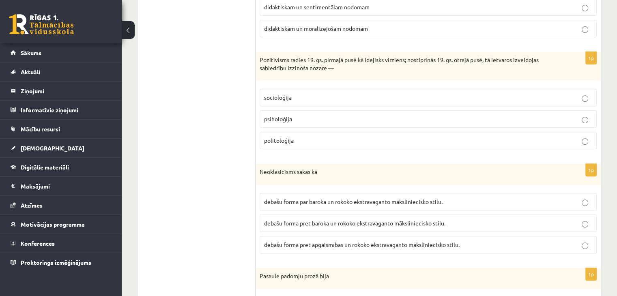
click at [271, 59] on p "Pozitīvisms radies 19. gs. pirmajā pusē kā idejisks virziens; nostiprinās 19. g…" at bounding box center [408, 64] width 297 height 16
copy p "Pozitīvisms"
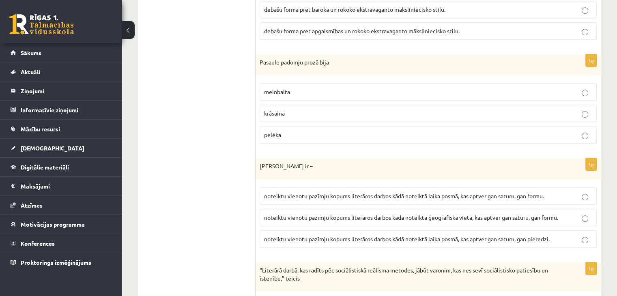
scroll to position [530, 0]
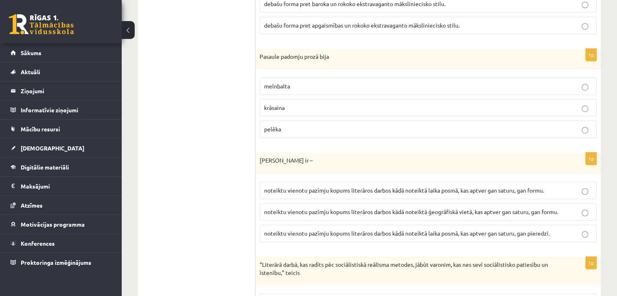
click at [291, 53] on p "Pasaule padomju prozā bija" at bounding box center [408, 57] width 297 height 8
copy p "padomju"
click at [321, 82] on p "melnbalta" at bounding box center [428, 86] width 328 height 9
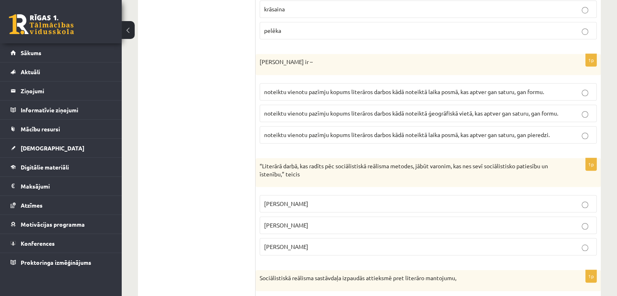
scroll to position [634, 0]
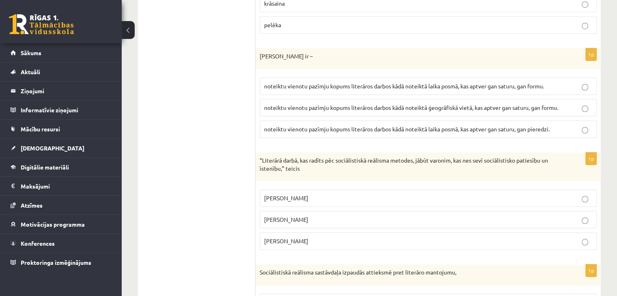
click at [291, 57] on p "Literārs virziens ir –" at bounding box center [408, 56] width 297 height 8
click at [289, 54] on p "Literārs virziens ir –" at bounding box center [408, 56] width 297 height 8
copy p "virziens"
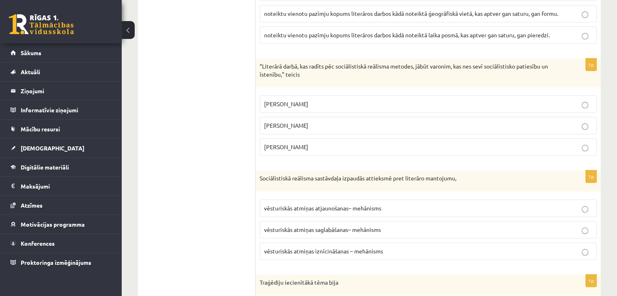
scroll to position [738, 0]
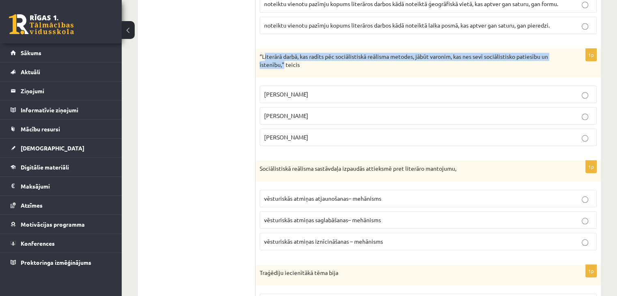
drag, startPoint x: 264, startPoint y: 52, endPoint x: 281, endPoint y: 62, distance: 19.4
click at [281, 62] on p "“Literārā darbā, kas radīts pēc sociālistiskā reālisma metodes, jābūt varonim, …" at bounding box center [408, 61] width 297 height 16
copy p "Literārā darbā, kas radīts pēc sociālistiskā reālisma metodes, jābūt varonim, k…"
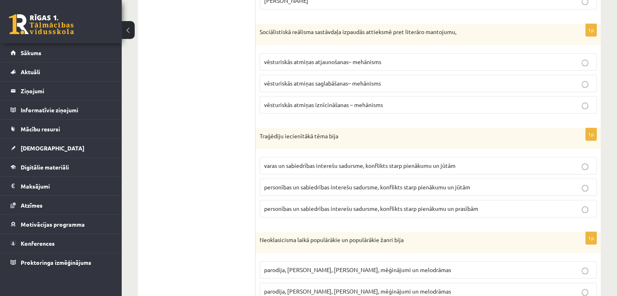
scroll to position [877, 0]
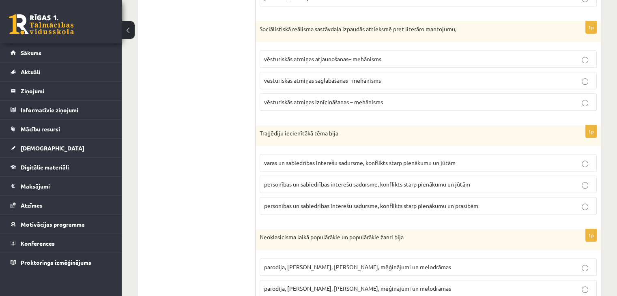
click at [371, 100] on span "vēsturiskās atmiņas iznīcināšanas – mehānisms" at bounding box center [323, 101] width 119 height 7
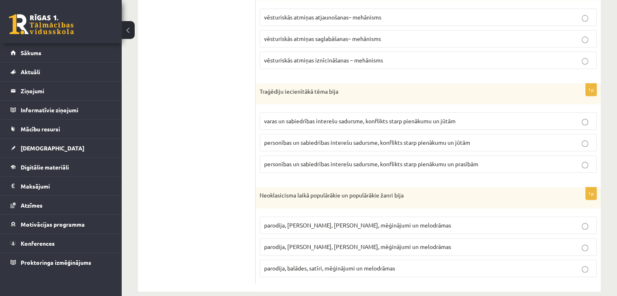
scroll to position [926, 0]
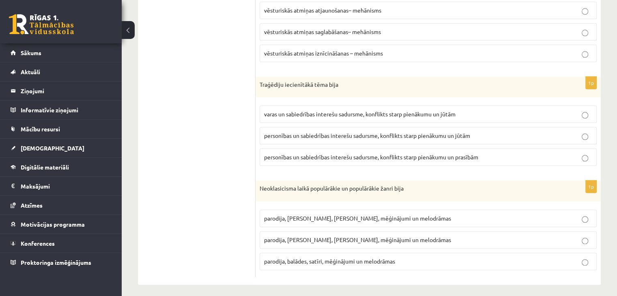
click at [274, 81] on p "Traģēdiju iecienītākā tēma bija" at bounding box center [408, 85] width 297 height 8
click at [281, 185] on p "Neoklasicisma laikā populārākie un populārākie žanri bija" at bounding box center [408, 189] width 297 height 8
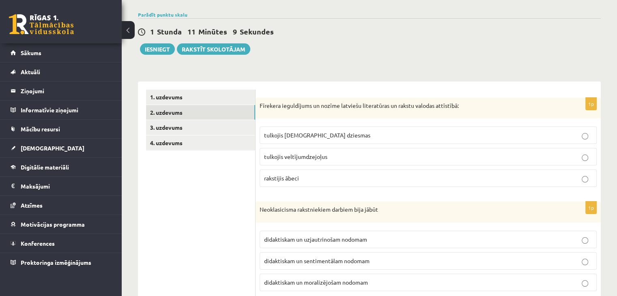
scroll to position [21, 0]
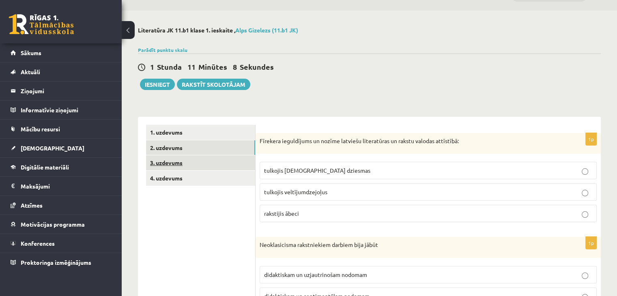
click at [170, 161] on link "3. uzdevums" at bounding box center [200, 162] width 109 height 15
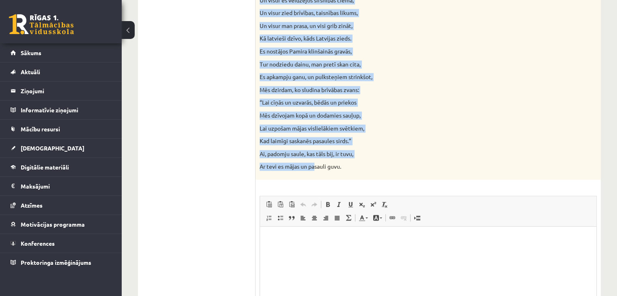
scroll to position [755, 0]
drag, startPoint x: 260, startPoint y: 87, endPoint x: 356, endPoint y: 160, distance: 121.1
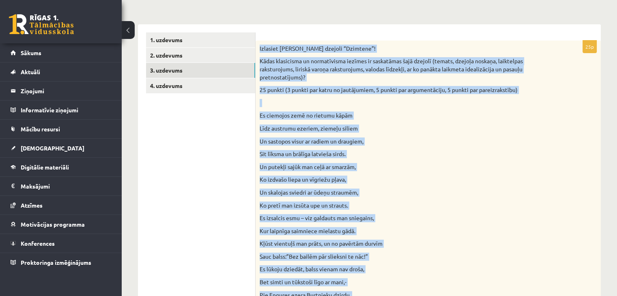
scroll to position [118, 0]
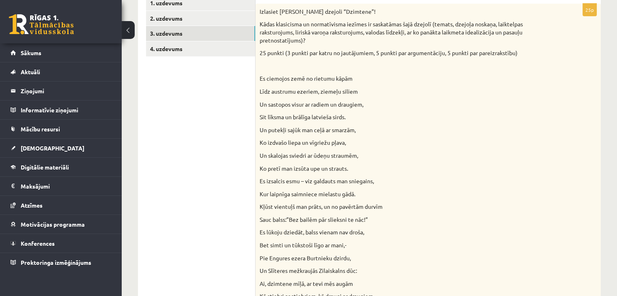
scroll to position [151, 0]
click at [172, 42] on link "4. uzdevums" at bounding box center [200, 48] width 109 height 15
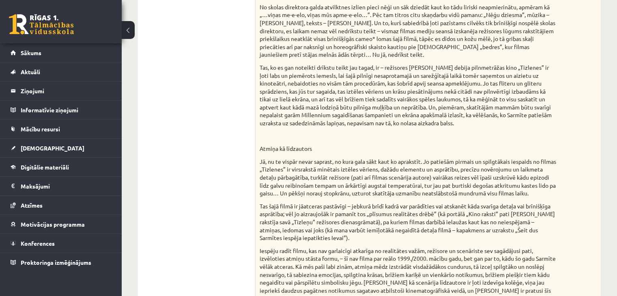
scroll to position [225, 0]
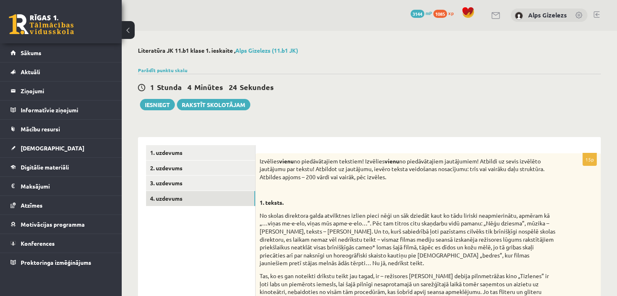
scroll to position [0, 0]
click at [168, 185] on link "3. uzdevums" at bounding box center [200, 183] width 109 height 15
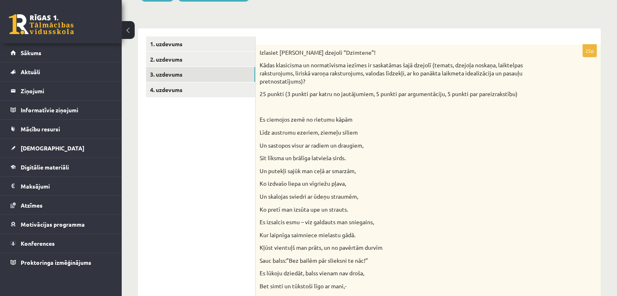
scroll to position [110, 0]
drag, startPoint x: 279, startPoint y: 51, endPoint x: 373, endPoint y: 54, distance: 93.8
click at [373, 54] on p "Izlasiet Jāņa Sudrabkalna dzejoli “Dzimtene”!" at bounding box center [408, 51] width 297 height 8
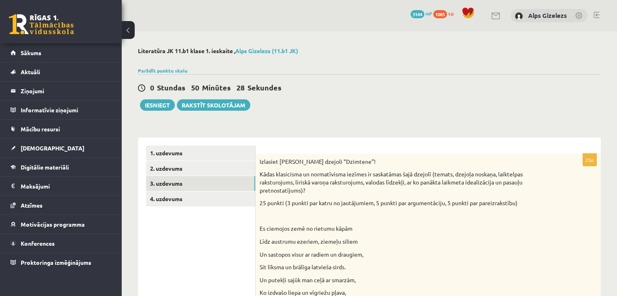
scroll to position [16, 0]
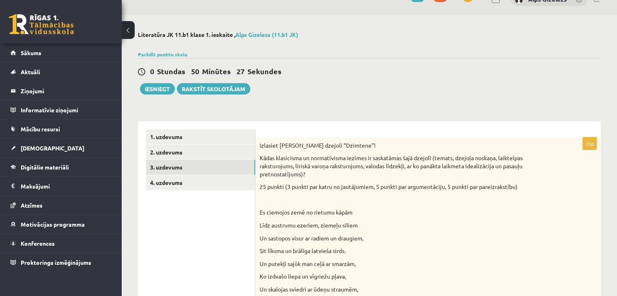
click at [454, 148] on p "Izlasiet Jāņa Sudrabkalna dzejoli “Dzimtene”!" at bounding box center [408, 146] width 297 height 8
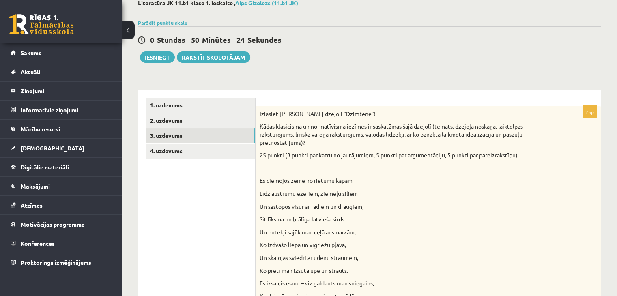
scroll to position [49, 0]
click at [450, 43] on div "0 Stundas 45 Minūtes 10 Sekundes" at bounding box center [369, 39] width 463 height 11
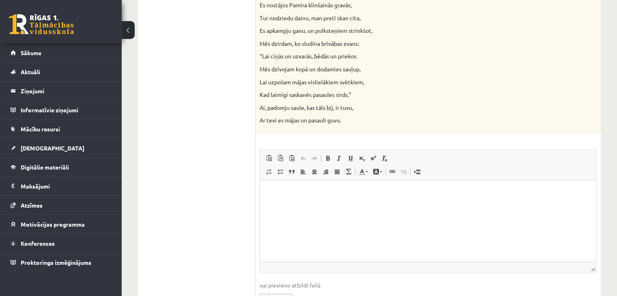
scroll to position [846, 0]
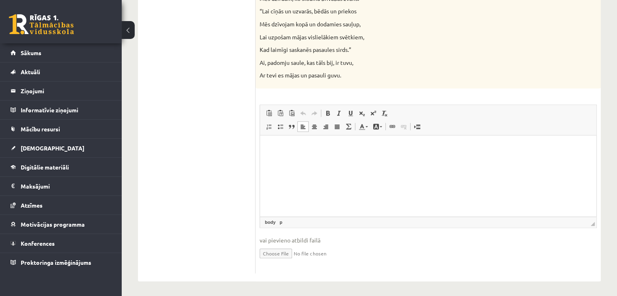
click at [363, 160] on html at bounding box center [428, 148] width 336 height 25
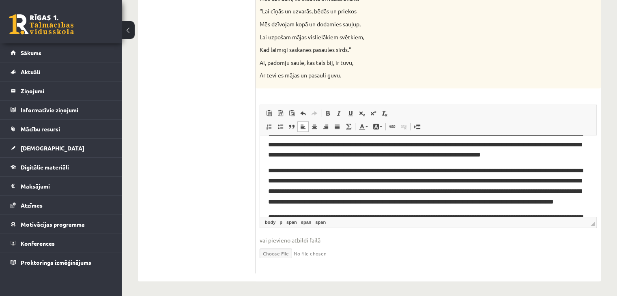
scroll to position [0, 0]
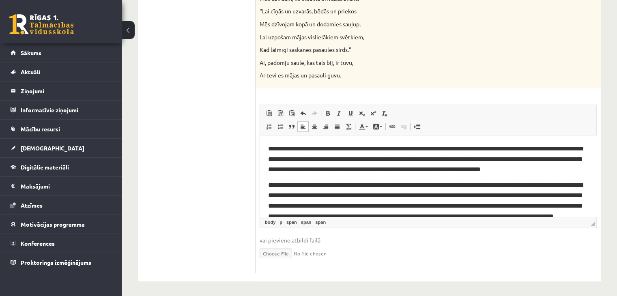
drag, startPoint x: 594, startPoint y: 197, endPoint x: 851, endPoint y: 259, distance: 264.1
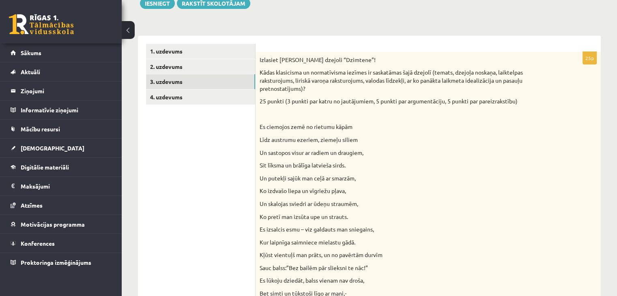
scroll to position [80, 0]
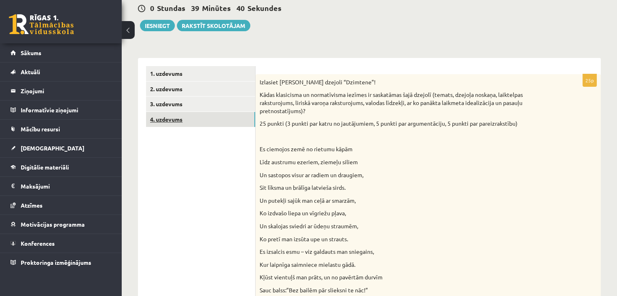
click at [177, 120] on link "4. uzdevums" at bounding box center [200, 119] width 109 height 15
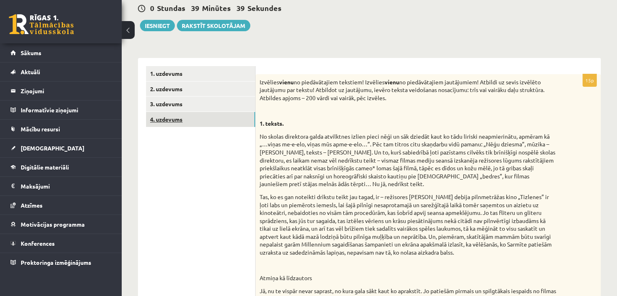
scroll to position [0, 0]
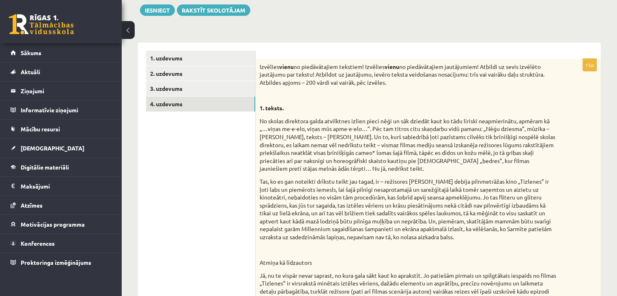
scroll to position [96, 0]
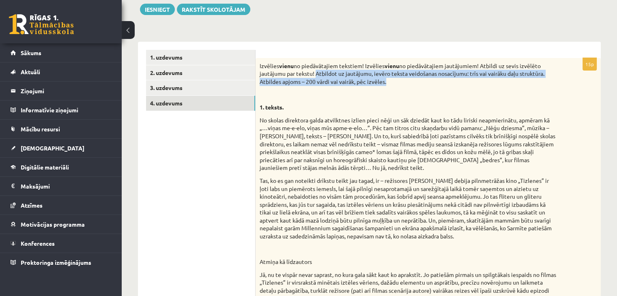
drag, startPoint x: 317, startPoint y: 73, endPoint x: 400, endPoint y: 83, distance: 84.3
click at [400, 83] on p "Izvēlies vienu no piedāvātajiem tekstiem! Izvēlies vienu no piedāvātajiem jautā…" at bounding box center [408, 74] width 297 height 24
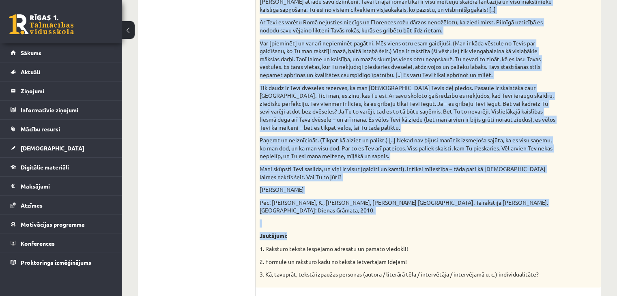
scroll to position [745, 0]
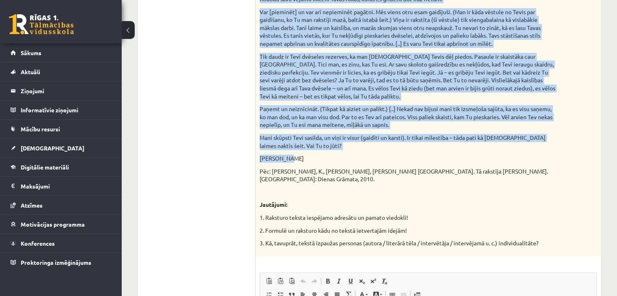
drag, startPoint x: 261, startPoint y: 58, endPoint x: 484, endPoint y: 157, distance: 243.5
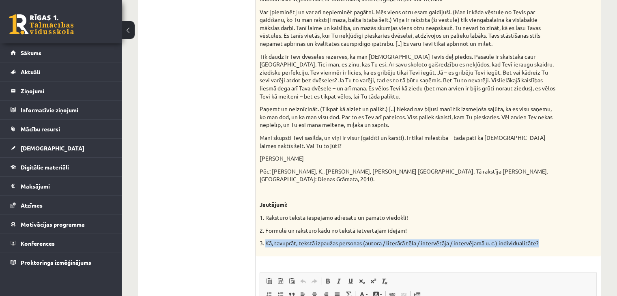
drag, startPoint x: 266, startPoint y: 234, endPoint x: 544, endPoint y: 236, distance: 278.0
click at [544, 239] on p "3. Kā, tavuprāt, tekstā izpaužas personas (autora / literārā tēla / intervētāja…" at bounding box center [408, 243] width 297 height 8
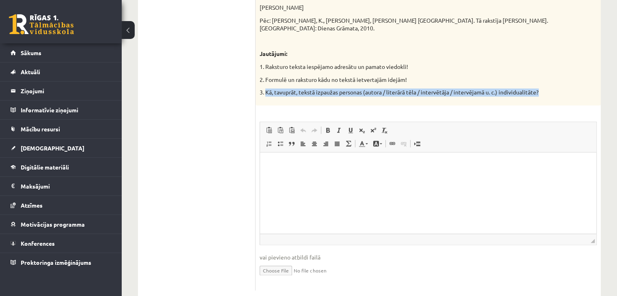
scroll to position [906, 0]
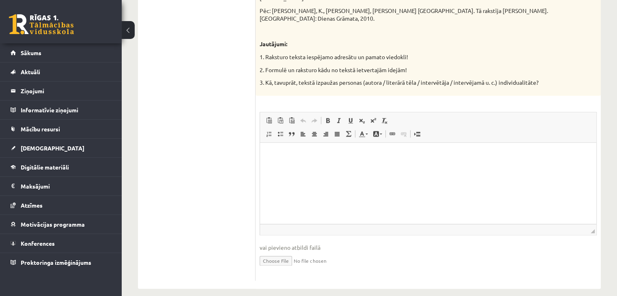
click at [261, 79] on p "3. Kā, tavuprāt, tekstā izpaužas personas (autora / literārā tēla / intervētāja…" at bounding box center [408, 83] width 297 height 8
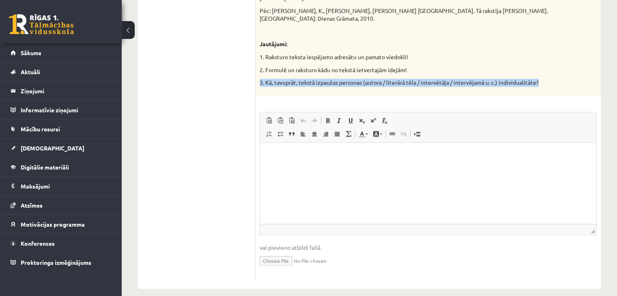
drag, startPoint x: 259, startPoint y: 76, endPoint x: 551, endPoint y: 85, distance: 293.1
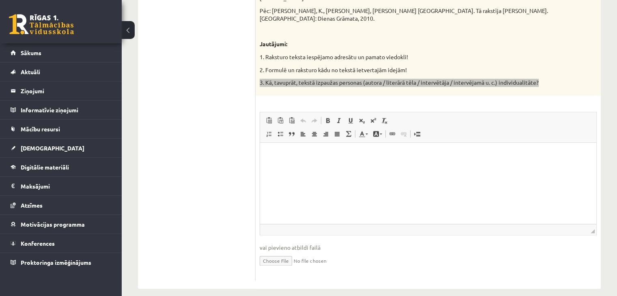
click at [317, 157] on p "Визуальный текстовый редактор, wiswyg-editor-user-answer-47024989023400" at bounding box center [428, 155] width 320 height 9
paste body "Визуальный текстовый редактор, wiswyg-editor-user-answer-47024989023400"
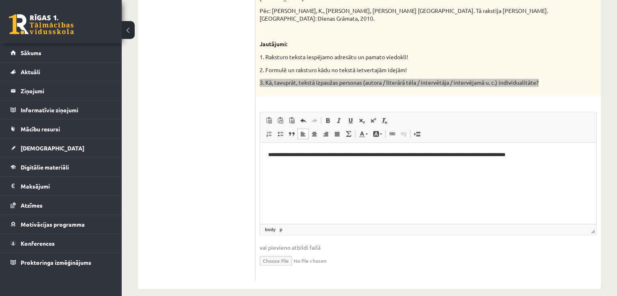
click at [271, 155] on p "**********" at bounding box center [428, 155] width 321 height 9
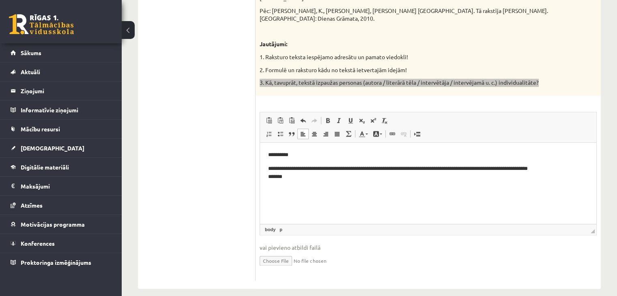
click at [565, 166] on p "**********" at bounding box center [428, 172] width 321 height 17
click at [295, 153] on p "**********" at bounding box center [428, 155] width 321 height 9
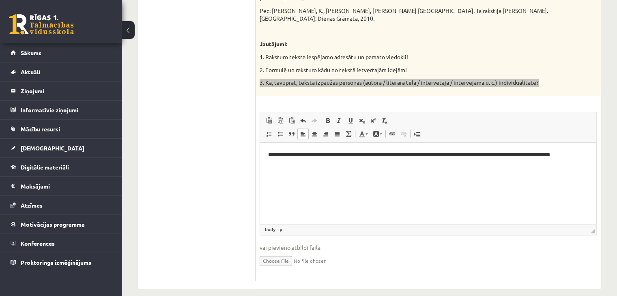
click at [319, 155] on p "**********" at bounding box center [428, 155] width 321 height 9
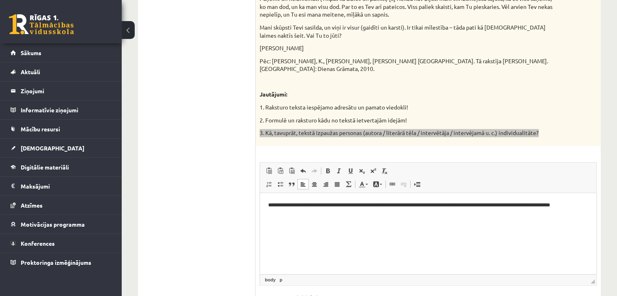
scroll to position [907, 0]
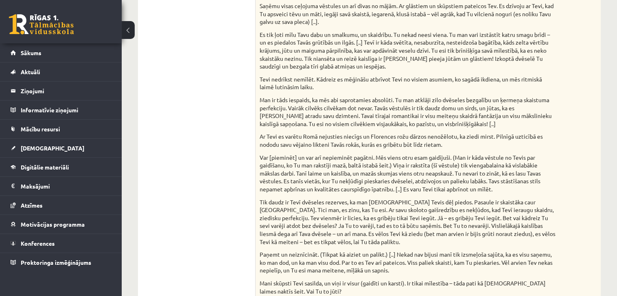
scroll to position [599, 0]
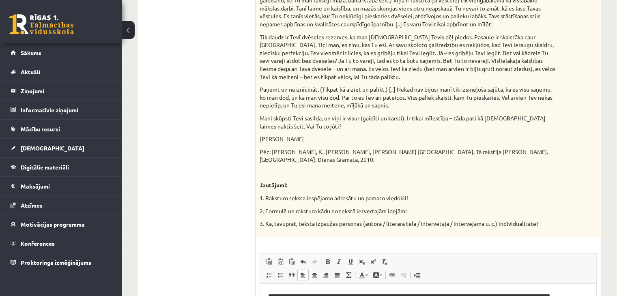
scroll to position [907, 0]
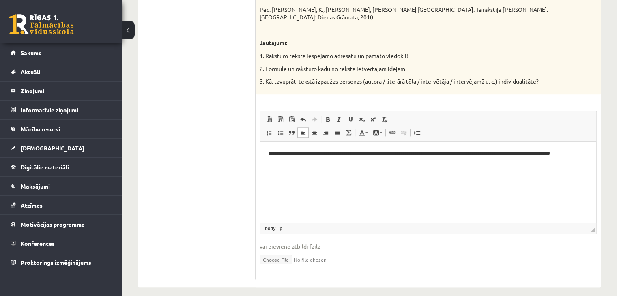
click at [338, 178] on p "Визуальный текстовый редактор, wiswyg-editor-user-answer-47024989023400" at bounding box center [428, 171] width 321 height 17
click at [317, 166] on html "**********" at bounding box center [428, 153] width 336 height 25
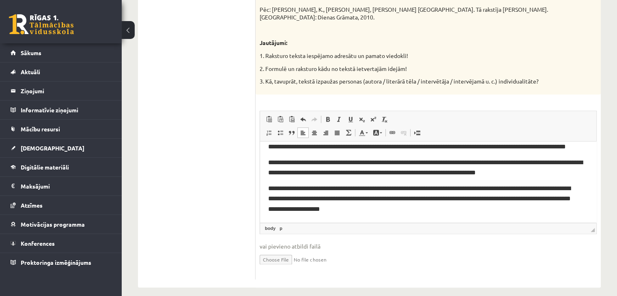
scroll to position [0, 0]
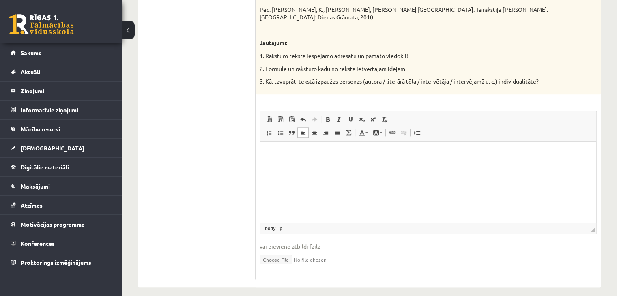
click at [347, 166] on html at bounding box center [428, 153] width 336 height 25
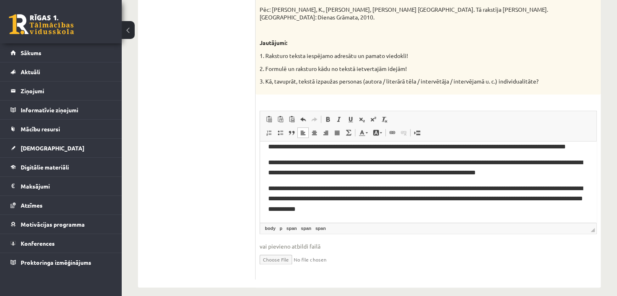
click at [381, 176] on span "**********" at bounding box center [425, 167] width 315 height 17
click at [373, 212] on p "**********" at bounding box center [428, 198] width 320 height 31
click at [450, 166] on p "**********" at bounding box center [428, 167] width 320 height 21
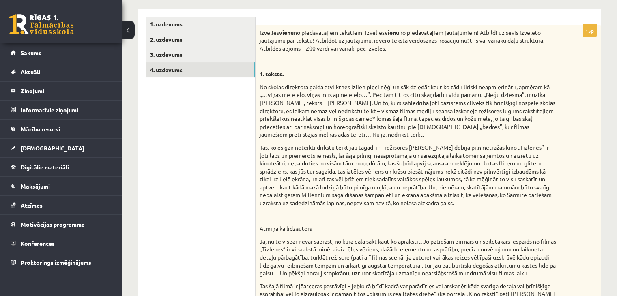
scroll to position [43, 0]
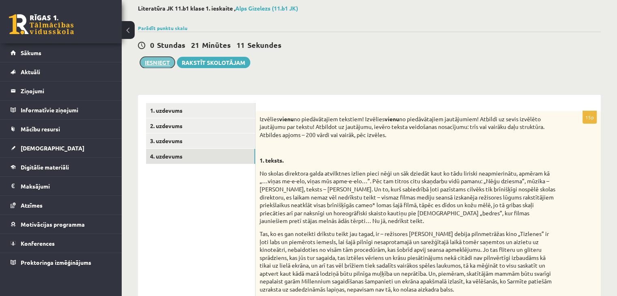
click at [157, 62] on button "Iesniegt" at bounding box center [157, 62] width 35 height 11
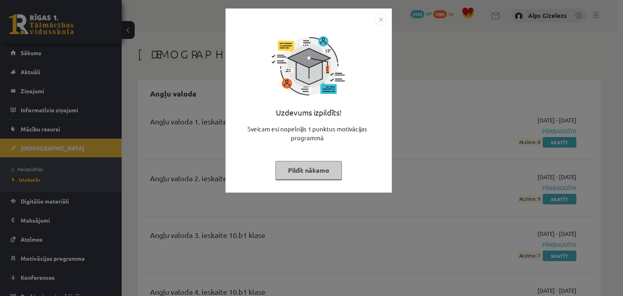
click at [298, 167] on button "Pildīt nākamo" at bounding box center [309, 170] width 67 height 19
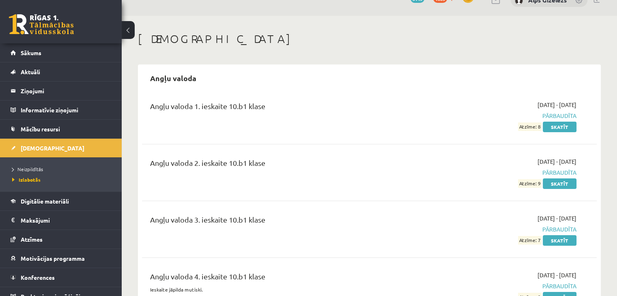
scroll to position [16, 0]
click at [32, 169] on span "Neizpildītās" at bounding box center [27, 169] width 31 height 6
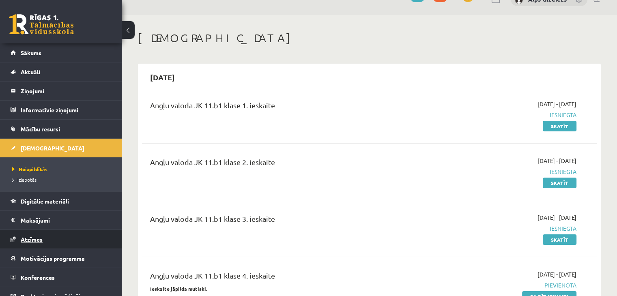
click at [34, 236] on span "Atzīmes" at bounding box center [32, 239] width 22 height 7
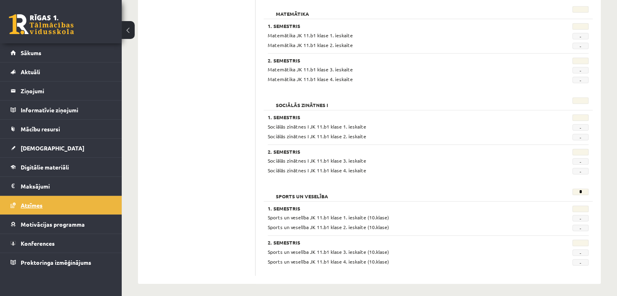
scroll to position [768, 0]
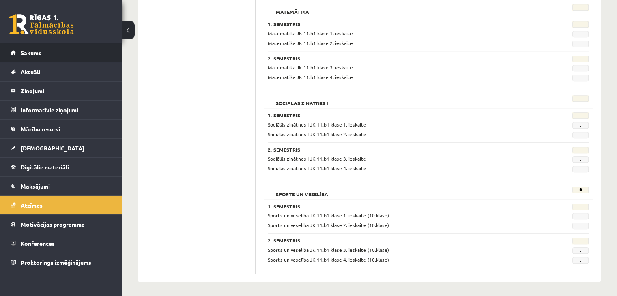
click at [28, 57] on link "Sākums" at bounding box center [61, 52] width 101 height 19
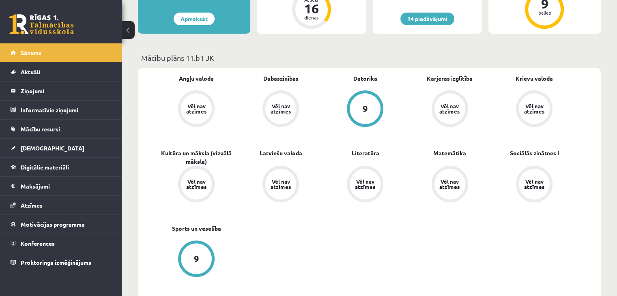
scroll to position [190, 0]
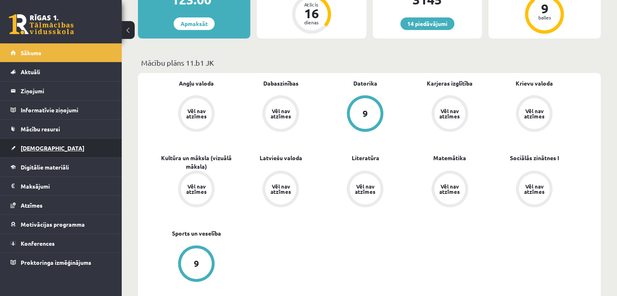
click at [29, 153] on link "[DEMOGRAPHIC_DATA]" at bounding box center [61, 148] width 101 height 19
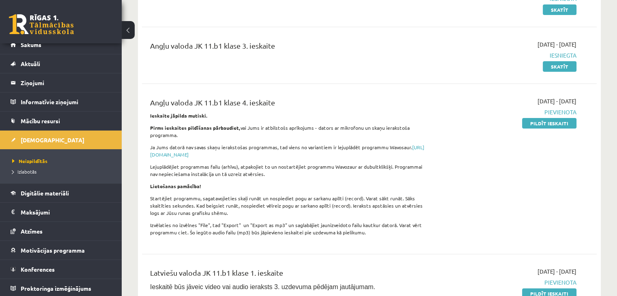
scroll to position [9, 0]
click at [27, 135] on link "[DEMOGRAPHIC_DATA]" at bounding box center [61, 139] width 101 height 19
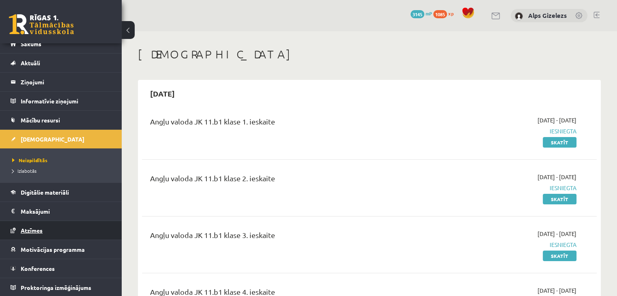
click at [31, 224] on link "Atzīmes" at bounding box center [61, 230] width 101 height 19
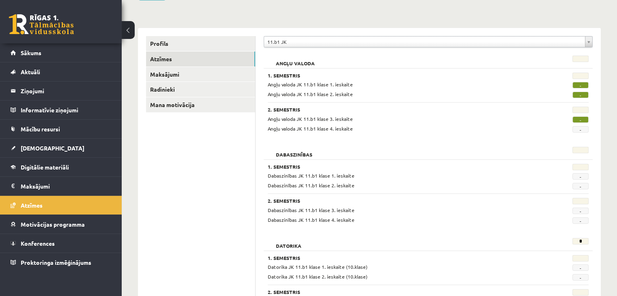
scroll to position [82, 0]
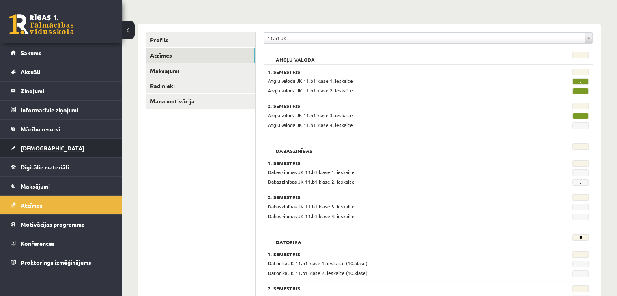
click at [43, 145] on span "[DEMOGRAPHIC_DATA]" at bounding box center [53, 147] width 64 height 7
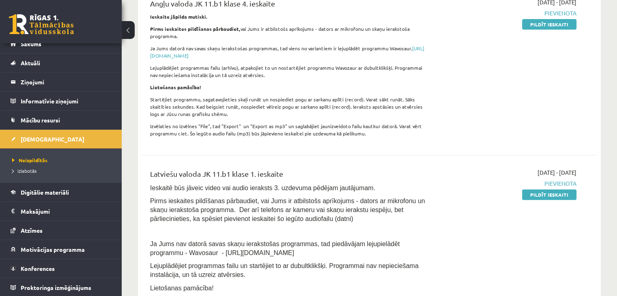
scroll to position [293, 0]
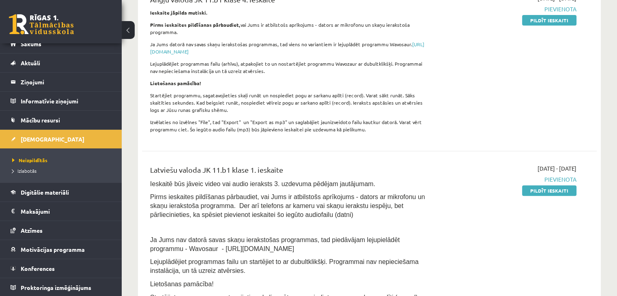
click at [570, 53] on div "2025-09-01 - 2025-09-30 Pievienota Pildīt ieskaiti" at bounding box center [510, 66] width 146 height 144
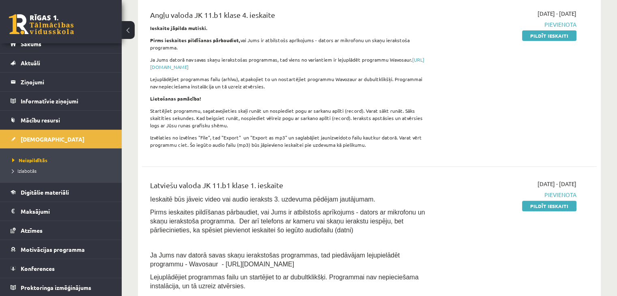
scroll to position [276, 0]
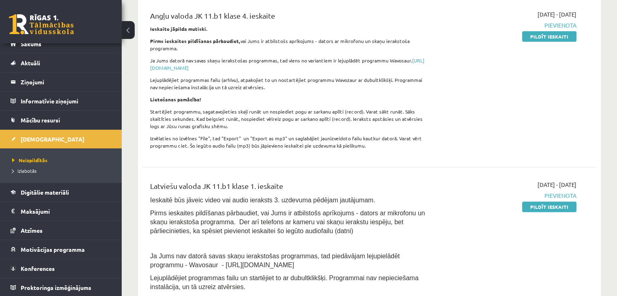
drag, startPoint x: 539, startPoint y: 34, endPoint x: 340, endPoint y: 39, distance: 199.7
click at [539, 34] on link "Pildīt ieskaiti" at bounding box center [549, 36] width 54 height 11
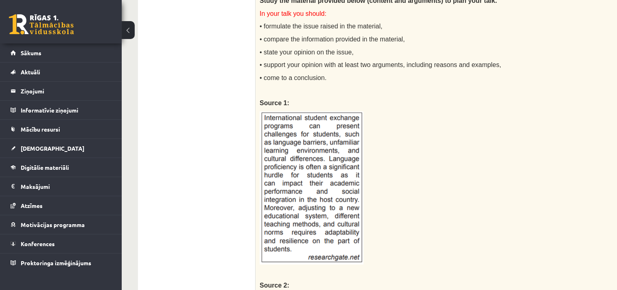
scroll to position [663, 0]
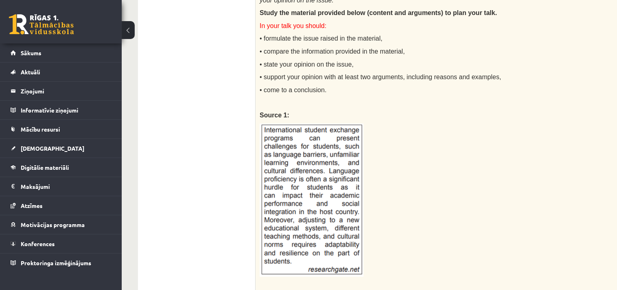
click at [221, 203] on ul "1. uzdevums 2. uzdevums" at bounding box center [201, 139] width 110 height 1126
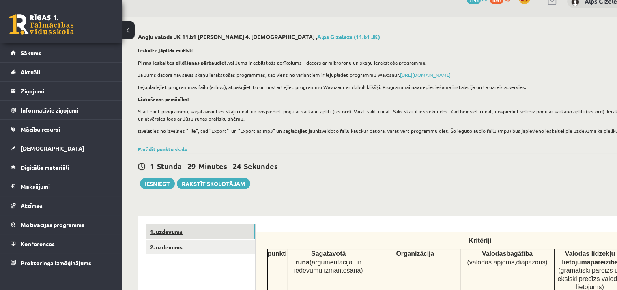
scroll to position [13, 0]
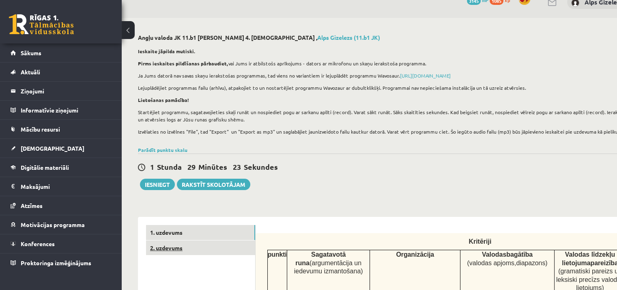
click at [159, 248] on link "2. uzdevums" at bounding box center [200, 247] width 109 height 15
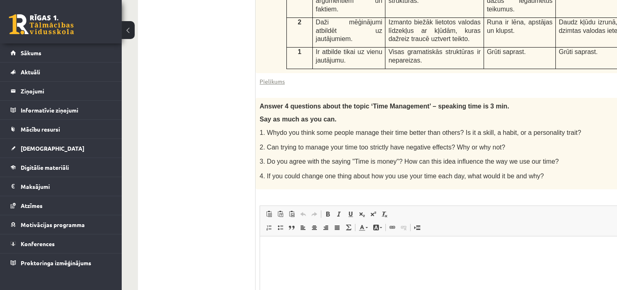
scroll to position [467, 0]
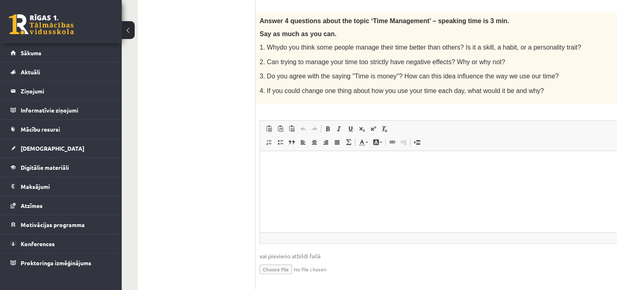
click at [213, 200] on ul "1. uzdevums 2. uzdevums" at bounding box center [201, 30] width 110 height 517
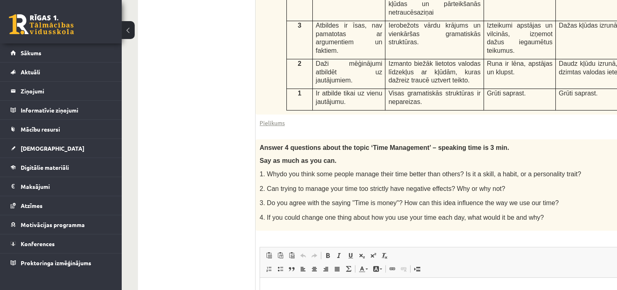
scroll to position [386, 0]
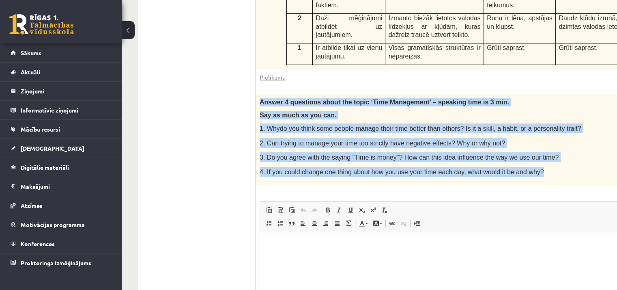
drag, startPoint x: 260, startPoint y: 73, endPoint x: 540, endPoint y: 148, distance: 289.9
click at [540, 148] on div "Answer 4 questions about the topic ‘Time Management’ – speaking time is 3 min. …" at bounding box center [470, 139] width 428 height 91
copy div "Answer 4 questions about the topic ‘Time Management’ – speaking time is 3 min. …"
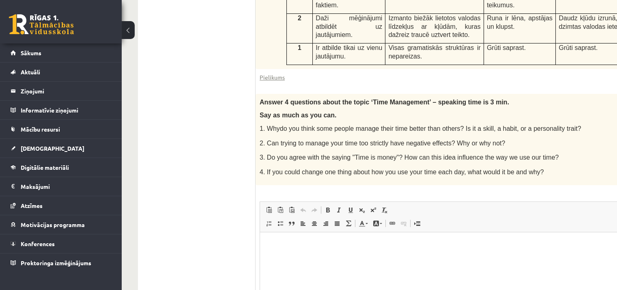
click at [186, 121] on ul "1. uzdevums 2. uzdevums" at bounding box center [201, 111] width 110 height 517
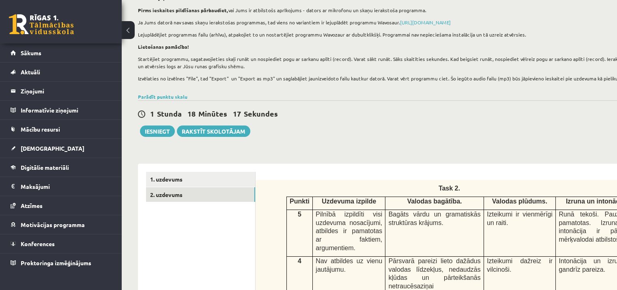
scroll to position [61, 0]
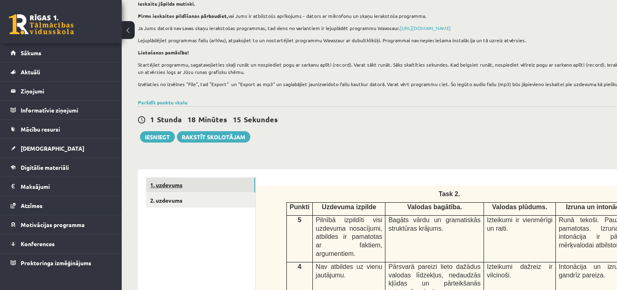
click at [174, 185] on link "1. uzdevums" at bounding box center [200, 184] width 109 height 15
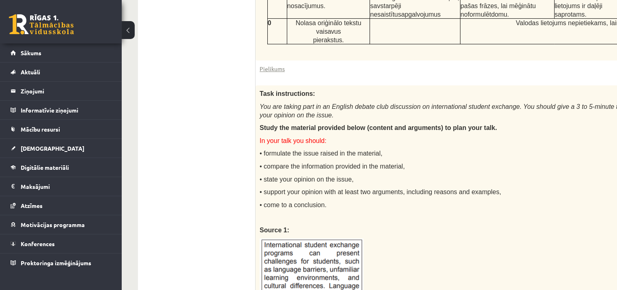
scroll to position [532, 0]
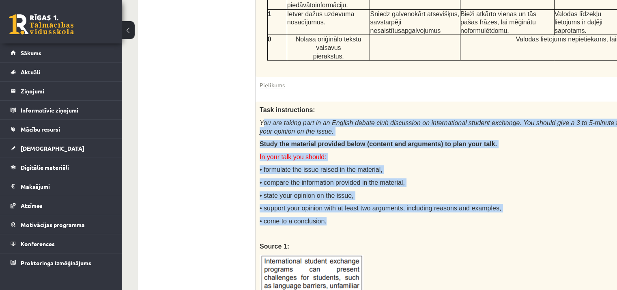
drag, startPoint x: 261, startPoint y: 86, endPoint x: 352, endPoint y: 188, distance: 136.8
copy div "You are taking part in an English debate club discussion on international stude…"
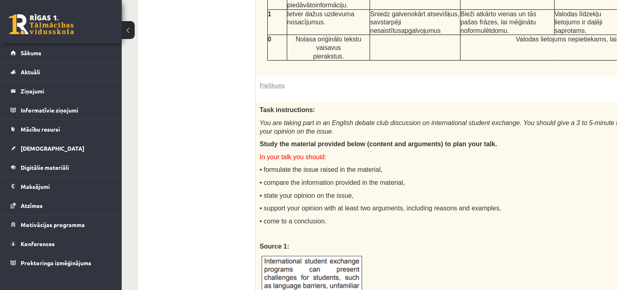
click at [242, 194] on ul "1. uzdevums 2. uzdevums" at bounding box center [201, 270] width 110 height 1126
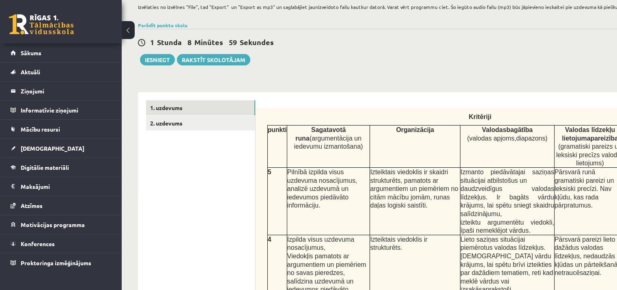
scroll to position [135, 0]
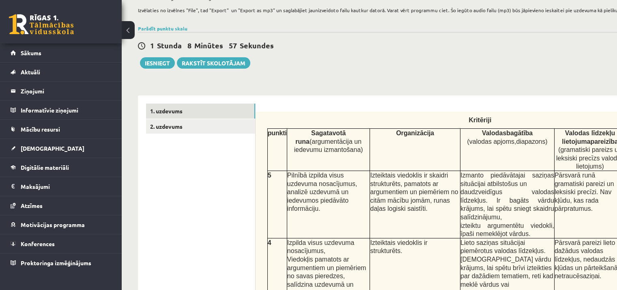
click at [394, 67] on div "1 Stunda 8 Minūtes 57 Sekundes Ieskaite saglabāta! Iesniegt Rakstīt skolotājam" at bounding box center [397, 50] width 519 height 37
click at [184, 108] on link "1. uzdevums" at bounding box center [200, 110] width 109 height 15
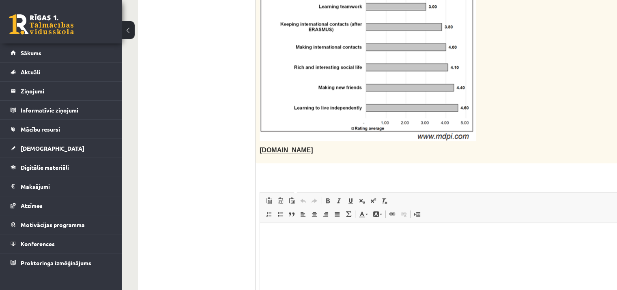
scroll to position [1068, 0]
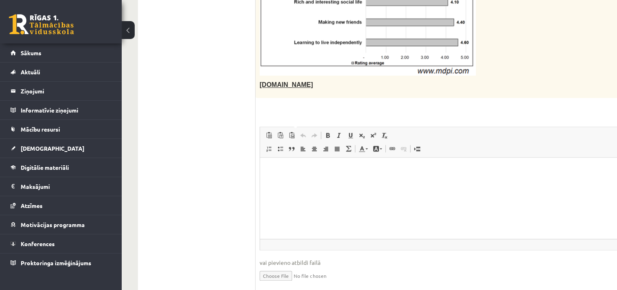
click at [274, 267] on input "file" at bounding box center [501, 275] width 482 height 17
type input "**********"
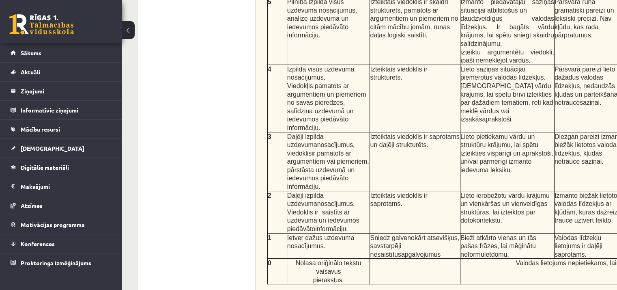
scroll to position [139, 0]
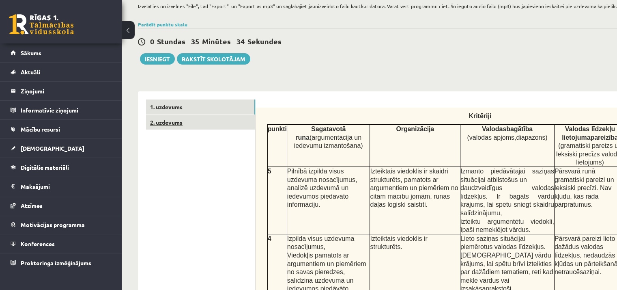
click at [167, 121] on link "2. uzdevums" at bounding box center [200, 122] width 109 height 15
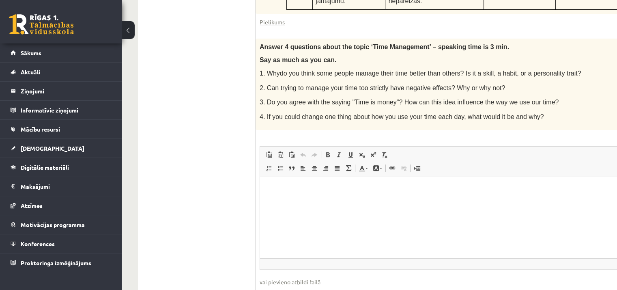
scroll to position [467, 0]
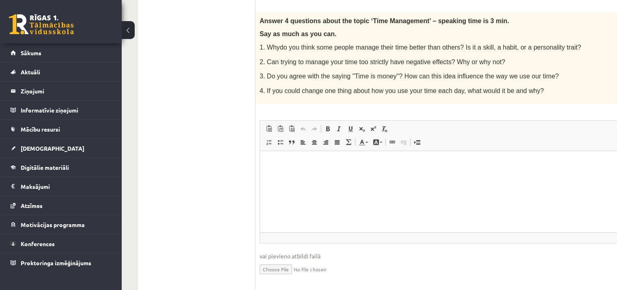
click at [281, 260] on input "file" at bounding box center [470, 268] width 420 height 17
type input "**********"
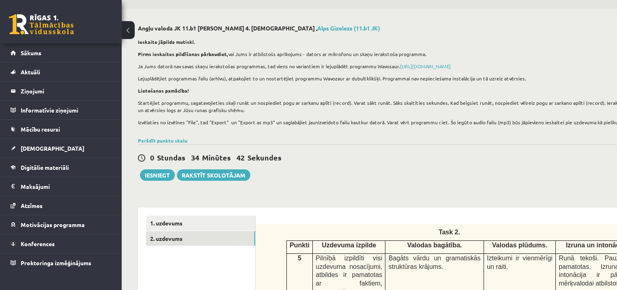
scroll to position [0, 0]
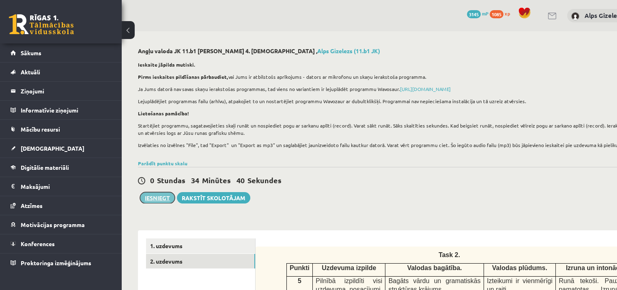
click at [161, 196] on button "Iesniegt" at bounding box center [157, 197] width 35 height 11
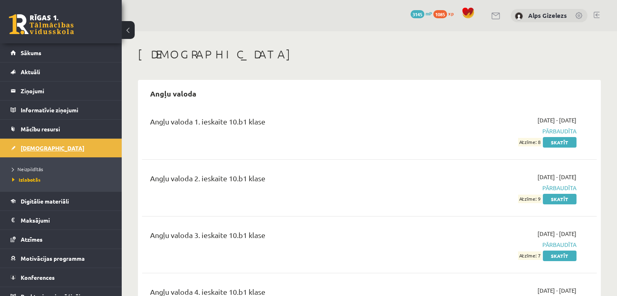
click at [37, 147] on span "[DEMOGRAPHIC_DATA]" at bounding box center [53, 147] width 64 height 7
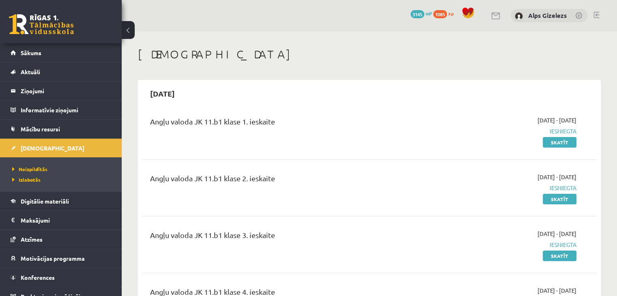
scroll to position [9, 0]
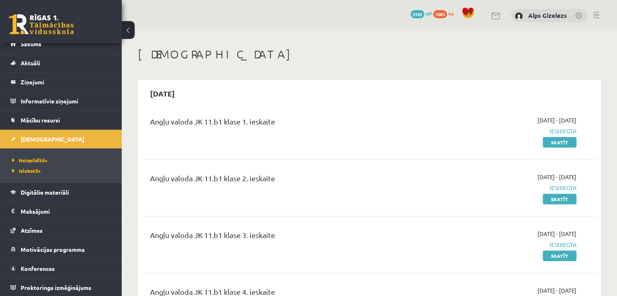
click at [404, 52] on h1 "[DEMOGRAPHIC_DATA]" at bounding box center [369, 54] width 463 height 14
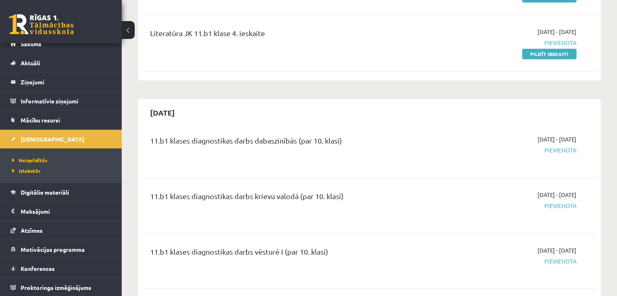
scroll to position [990, 0]
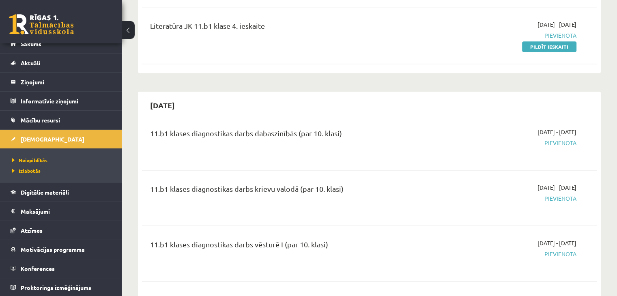
click at [558, 250] on span "Pievienota" at bounding box center [510, 254] width 134 height 9
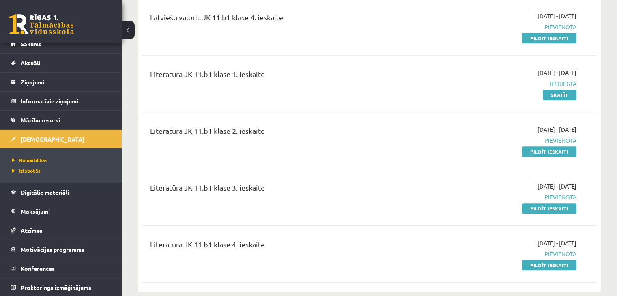
scroll to position [730, 0]
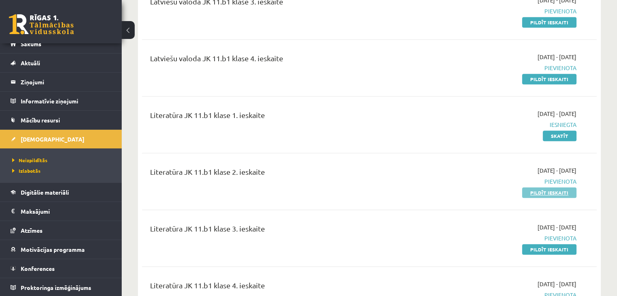
click at [539, 187] on link "Pildīt ieskaiti" at bounding box center [549, 192] width 54 height 11
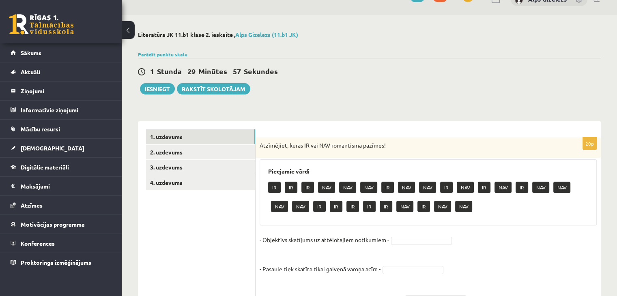
scroll to position [32, 0]
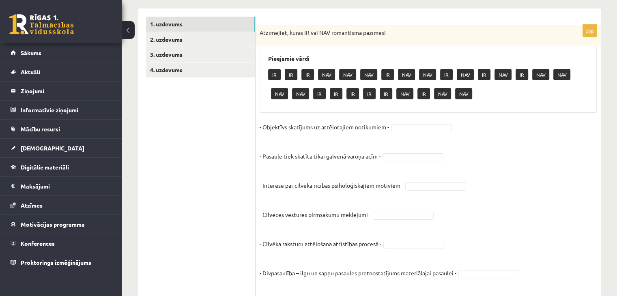
scroll to position [130, 0]
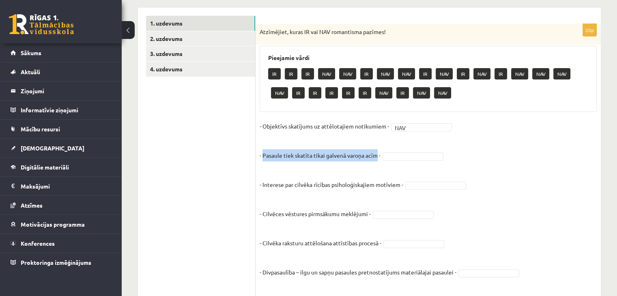
drag, startPoint x: 262, startPoint y: 154, endPoint x: 377, endPoint y: 159, distance: 114.5
click at [377, 159] on p "- Pasaule tiek skatīta tikai galvenā varoņa acīm -" at bounding box center [320, 149] width 121 height 24
copy p "Pasaule tiek skatīta tikai galvenā varoņa acīm"
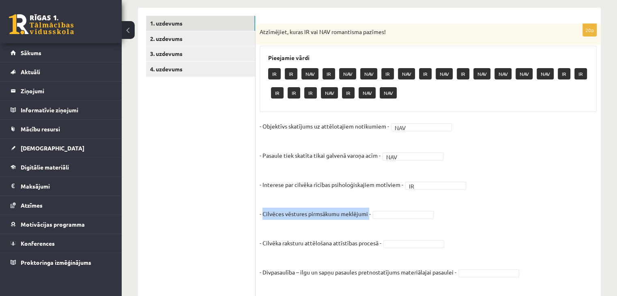
drag, startPoint x: 263, startPoint y: 213, endPoint x: 368, endPoint y: 217, distance: 105.6
click at [368, 217] on p "- Cilvēces vēstures pirmsākumu meklējumi -" at bounding box center [315, 208] width 111 height 24
copy p "Cilvēces vēstures pirmsākumu meklējumi"
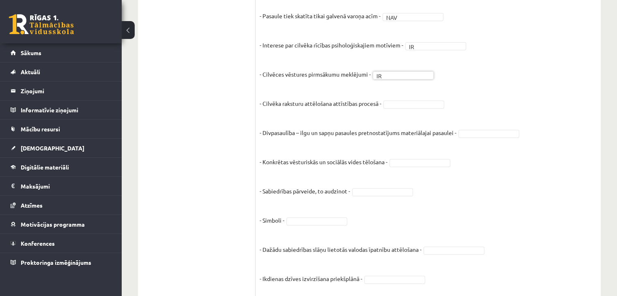
scroll to position [275, 0]
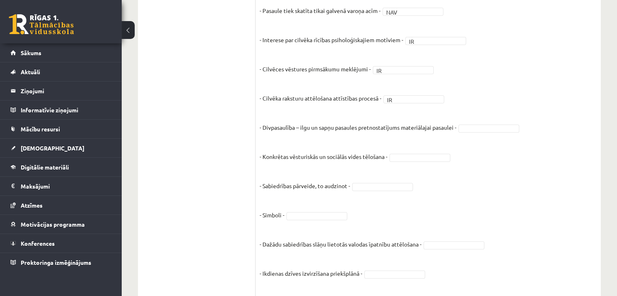
click at [474, 122] on fieldset "- Objektīvs skatījums uz attēlotajiem notikumiem - NAV *** - Pasaule tiek skatī…" at bounding box center [428, 279] width 337 height 609
click at [261, 156] on p "- Konkrētas vēsturiskās un sociālās vides tēlošana -" at bounding box center [324, 150] width 128 height 24
drag, startPoint x: 263, startPoint y: 155, endPoint x: 385, endPoint y: 156, distance: 122.1
click at [385, 156] on p "- Konkrētas vēsturiskās un sociālās vides tēlošana -" at bounding box center [324, 150] width 128 height 24
copy p "Konkrētas vēsturiskās un sociālās vides tēlošana"
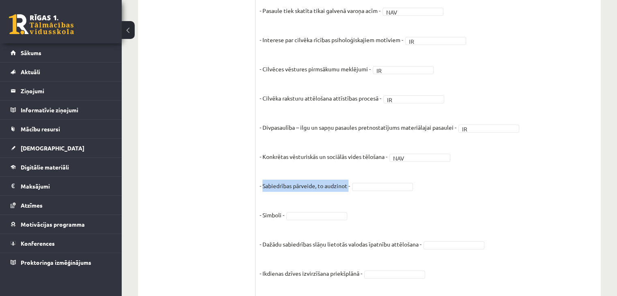
drag, startPoint x: 263, startPoint y: 185, endPoint x: 350, endPoint y: 187, distance: 86.9
click at [350, 187] on p "- Sabiedrības pārveide, to audzinot -" at bounding box center [305, 180] width 90 height 24
copy p "Sabiedrības pārveide, to audzinot"
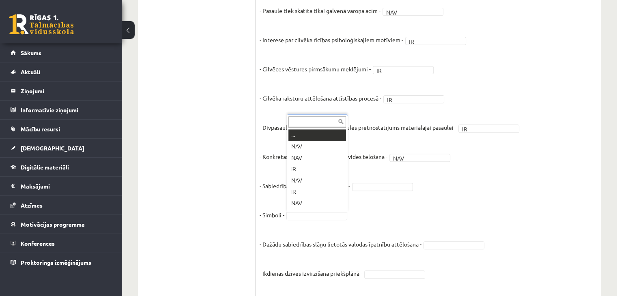
scroll to position [10, 0]
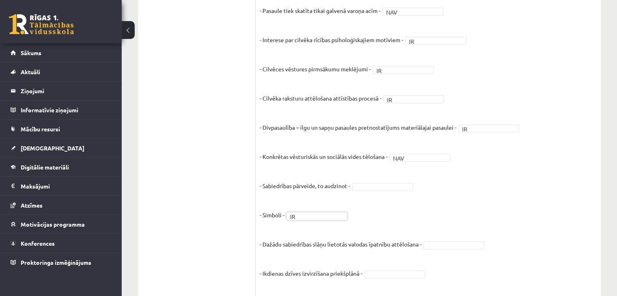
click at [392, 181] on fieldset "- Objektīvs skatījums uz attēlotajiem notikumiem - NAV *** - Pasaule tiek skatī…" at bounding box center [428, 279] width 337 height 609
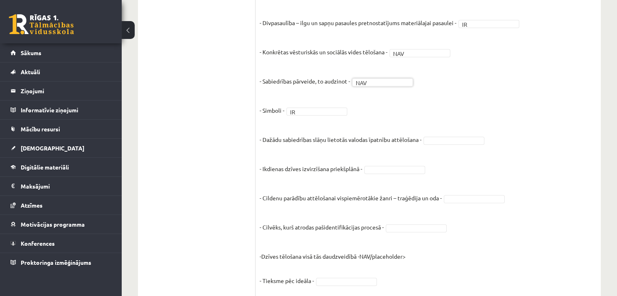
scroll to position [381, 0]
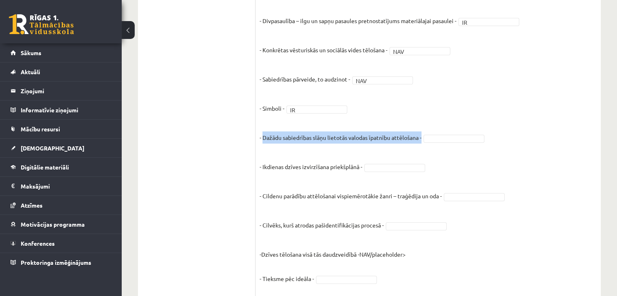
drag, startPoint x: 264, startPoint y: 137, endPoint x: 422, endPoint y: 144, distance: 158.4
click at [422, 144] on fieldset "- Objektīvs skatījums uz attēlotajiem notikumiem - NAV *** - Pasaule tiek skatī…" at bounding box center [428, 173] width 337 height 609
copy p "Dažādu sabiedrības slāņu lietotās valodas īpatnību attēlošana -"
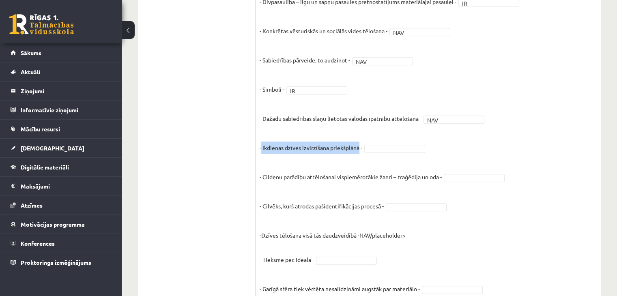
drag, startPoint x: 262, startPoint y: 166, endPoint x: 361, endPoint y: 166, distance: 99.0
click at [361, 154] on p "- Ikdienas dzīves izvirzīšana priekšplānā -" at bounding box center [311, 141] width 103 height 24
copy p "Ikdienas dzīves izvirzīšana priekšplānā"
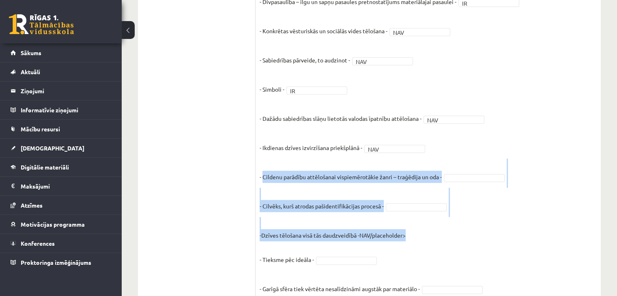
drag, startPoint x: 263, startPoint y: 177, endPoint x: 445, endPoint y: 236, distance: 190.7
click at [445, 236] on fieldset "- Objektīvs skatījums uz attēlotajiem notikumiem - NAV *** - Pasaule tiek skatī…" at bounding box center [428, 153] width 337 height 609
copy fieldset "Cildenu parādību attēlošanai vispiemērotākie žanri – traģēdija un oda - - Cilvē…"
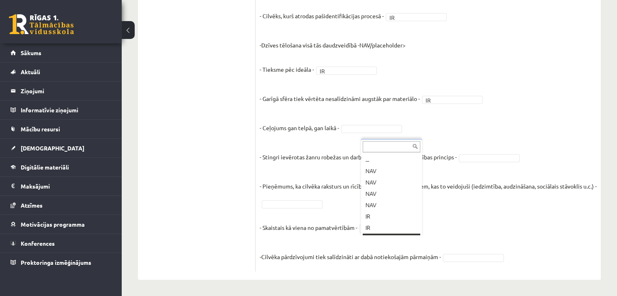
scroll to position [10, 0]
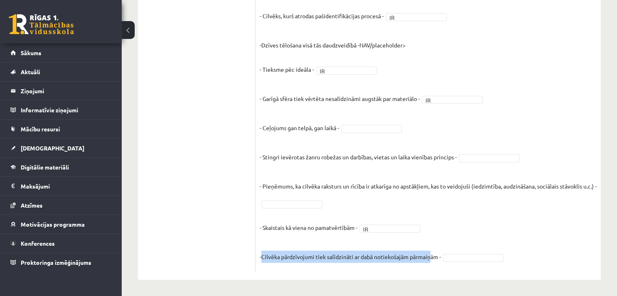
drag, startPoint x: 263, startPoint y: 256, endPoint x: 430, endPoint y: 260, distance: 167.6
click at [430, 260] on p "-Cilvēka pārdzīvojumi tiek salīdzināti ar dabā notiekošajām pārmaiņām -" at bounding box center [350, 251] width 181 height 24
copy p "Cilvēka pārdzīvojumi tiek salīdzināti ar dabā notiekošajām pārmaiņ"
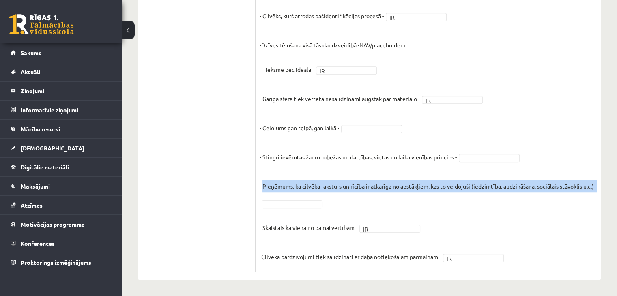
drag, startPoint x: 263, startPoint y: 175, endPoint x: 271, endPoint y: 181, distance: 9.7
click at [271, 181] on p "- Pieņēmums, ka cilvēka raksturs un rīcība ir atkarīga no apstākļiem, kas to ve…" at bounding box center [428, 180] width 337 height 24
copy p "Pieņēmums, ka cilvēka raksturs un rīcība ir atkarīga no apstākļiem, kas to veid…"
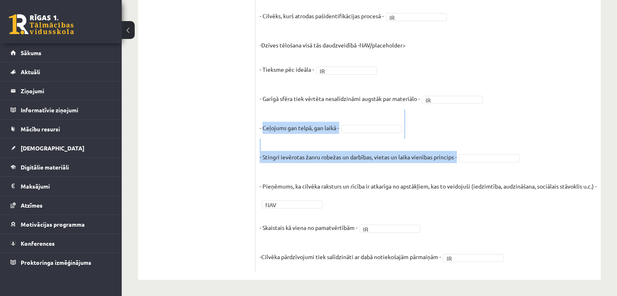
drag, startPoint x: 263, startPoint y: 115, endPoint x: 459, endPoint y: 147, distance: 199.0
click at [459, 147] on placeholder "NAV/placeholder> - Tieksme pēc ideāla - IR ** - Garīgā sfēra tiek vērtēta nesal…" at bounding box center [428, 150] width 337 height 219
copy placeholder "Ceļojums gan telpā, gan laikā - - Stingri ievērotas žanru robežas un darbības, …"
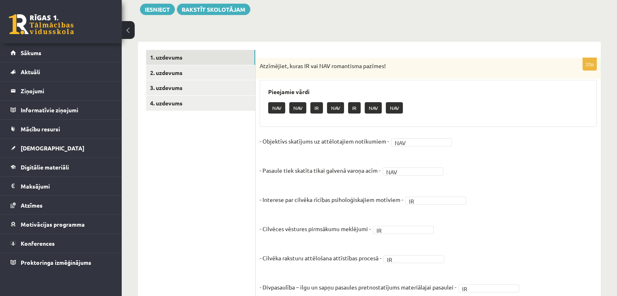
scroll to position [0, 0]
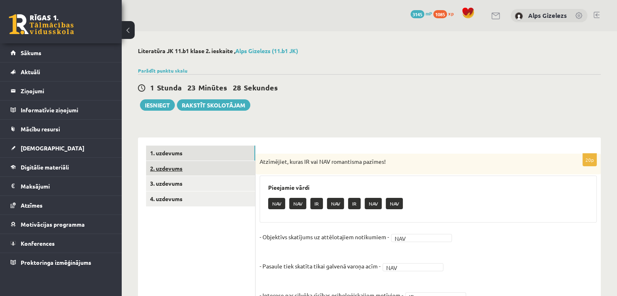
click at [160, 174] on link "2. uzdevums" at bounding box center [200, 168] width 109 height 15
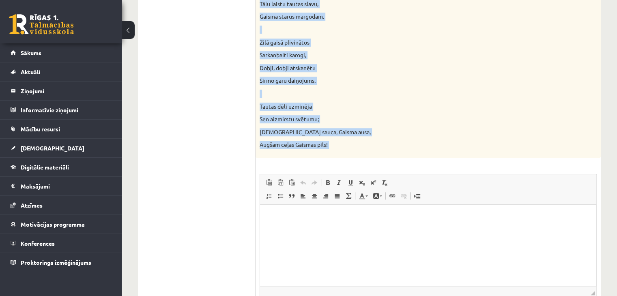
scroll to position [682, 0]
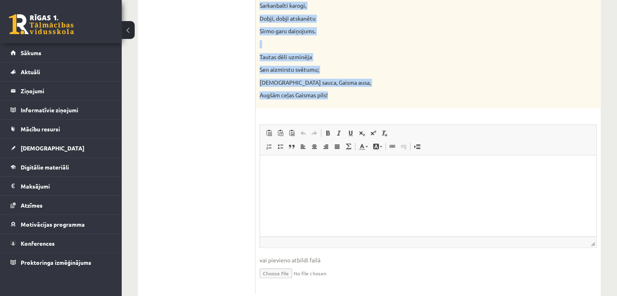
drag, startPoint x: 260, startPoint y: 161, endPoint x: 341, endPoint y: 93, distance: 105.7
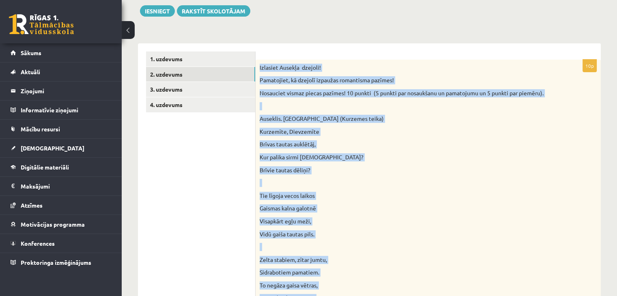
scroll to position [88, 0]
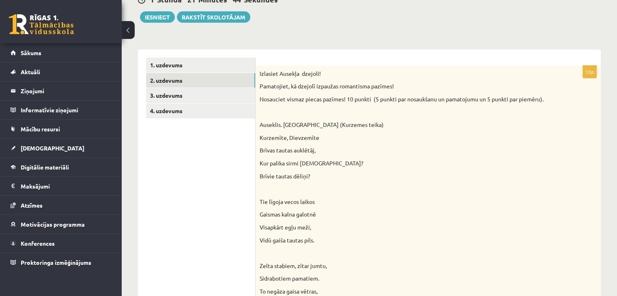
click at [177, 96] on link "3. uzdevums" at bounding box center [200, 95] width 109 height 15
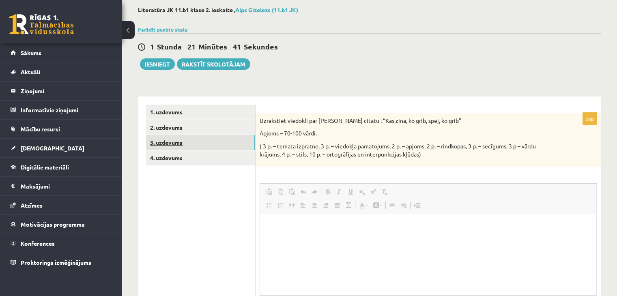
scroll to position [0, 0]
click at [192, 213] on ul "1. uzdevums 2. uzdevums 3. uzdevums 4. uzdevums" at bounding box center [201, 229] width 110 height 248
click at [178, 162] on link "4. uzdevums" at bounding box center [200, 158] width 109 height 15
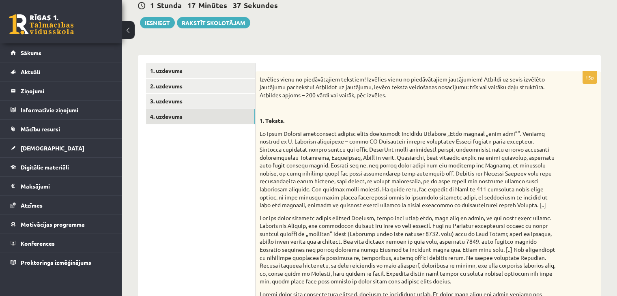
scroll to position [81, 0]
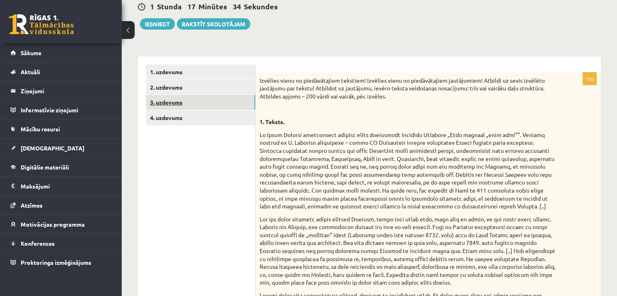
click at [174, 99] on link "3. uzdevums" at bounding box center [200, 102] width 109 height 15
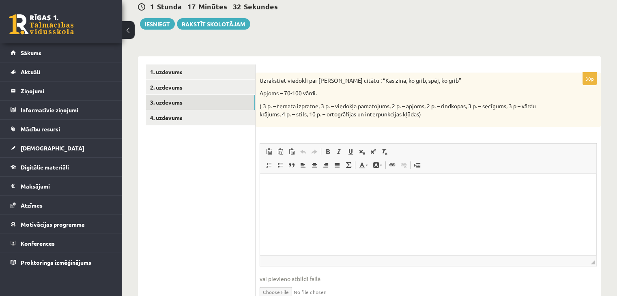
scroll to position [0, 0]
click at [170, 90] on link "2. uzdevums" at bounding box center [200, 87] width 109 height 15
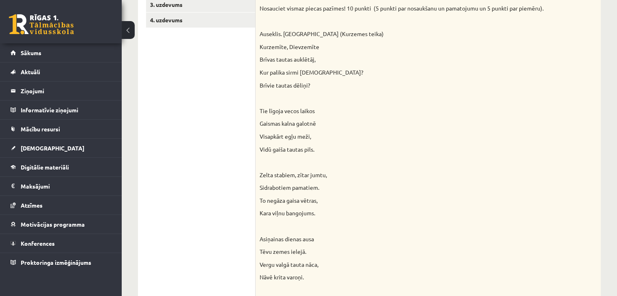
scroll to position [179, 0]
click at [477, 101] on p at bounding box center [408, 99] width 297 height 8
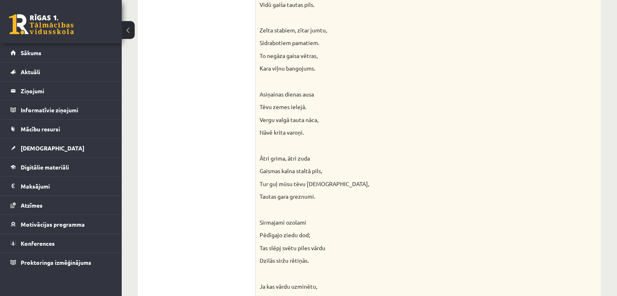
scroll to position [325, 0]
drag, startPoint x: 259, startPoint y: 117, endPoint x: 321, endPoint y: 135, distance: 64.6
click at [321, 135] on div "Izlasiet Ausekļa dzejoli! Pamatojiet, kā dzejolī izpaužas romantisma pazīmes! N…" at bounding box center [428, 147] width 345 height 636
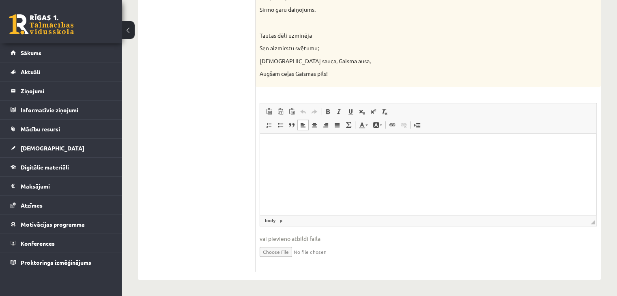
click at [410, 158] on html at bounding box center [428, 146] width 336 height 25
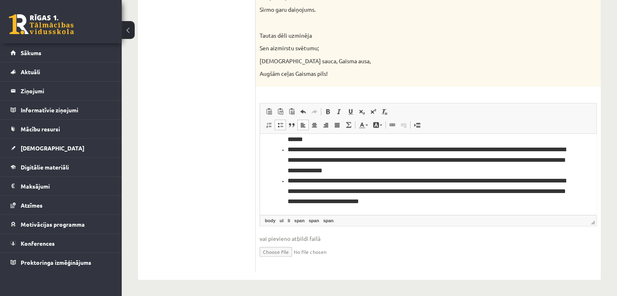
click at [289, 142] on span "**********" at bounding box center [427, 128] width 278 height 27
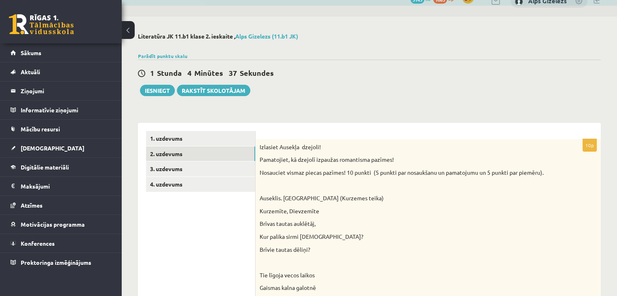
scroll to position [6, 0]
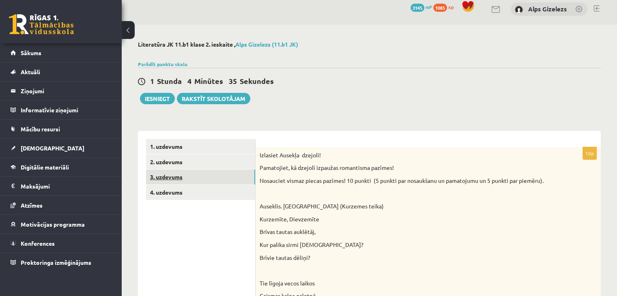
click at [162, 180] on link "3. uzdevums" at bounding box center [200, 177] width 109 height 15
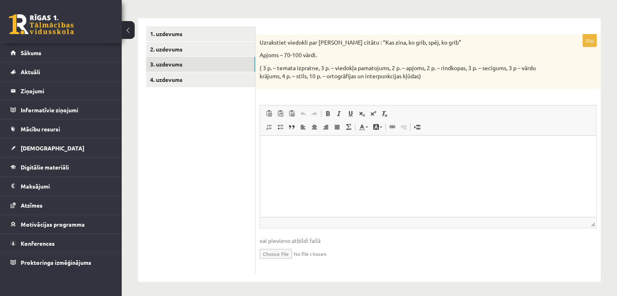
scroll to position [120, 0]
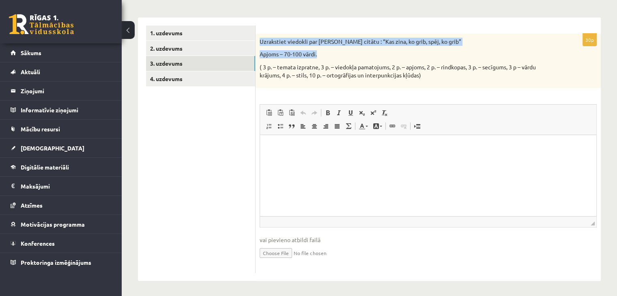
drag, startPoint x: 259, startPoint y: 41, endPoint x: 346, endPoint y: 52, distance: 87.1
click at [346, 52] on div "Uzrakstiet viedokli par [PERSON_NAME] citātu : “Kas zina, ko grib, spēj, ko gri…" at bounding box center [428, 61] width 345 height 54
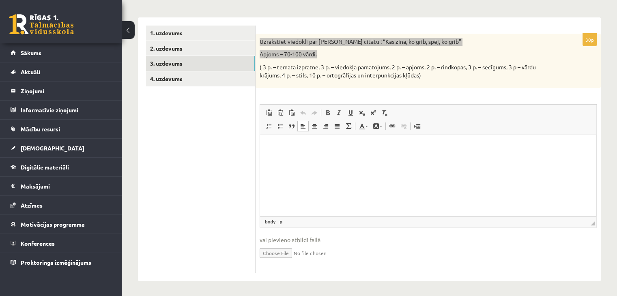
click at [369, 141] on html at bounding box center [428, 147] width 336 height 25
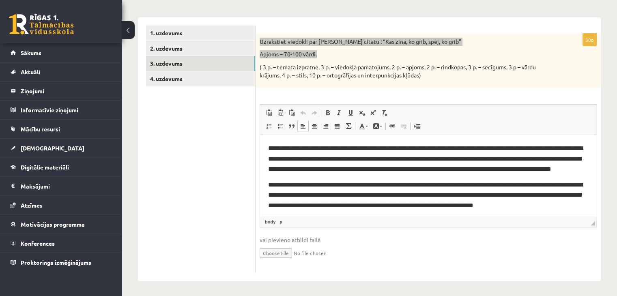
scroll to position [3, 0]
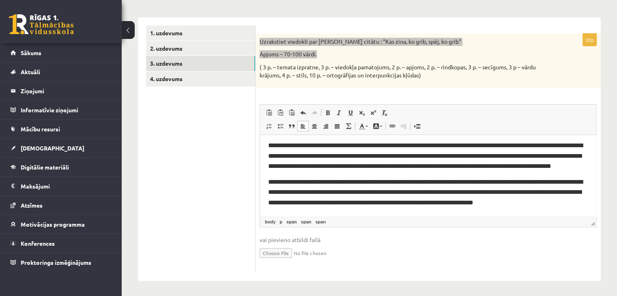
click at [332, 192] on span "**********" at bounding box center [425, 192] width 315 height 27
click at [289, 192] on span "**********" at bounding box center [425, 192] width 315 height 27
click at [348, 189] on span "**********" at bounding box center [425, 192] width 315 height 27
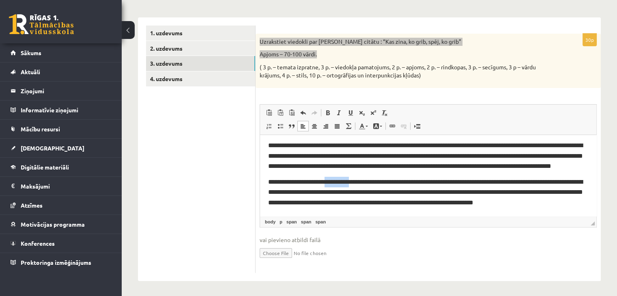
click at [348, 189] on span "**********" at bounding box center [425, 192] width 315 height 27
click at [273, 199] on span "**********" at bounding box center [425, 192] width 315 height 27
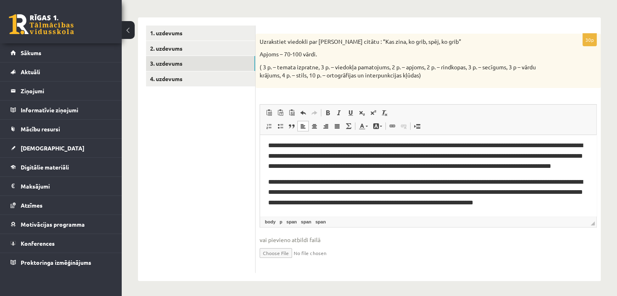
click at [194, 177] on ul "1. uzdevums 2. uzdevums 3. uzdevums 4. uzdevums" at bounding box center [201, 150] width 110 height 248
click at [226, 160] on ul "1. uzdevums 2. uzdevums 3. uzdevums 4. uzdevums" at bounding box center [201, 150] width 110 height 248
click at [339, 203] on span "**********" at bounding box center [425, 192] width 315 height 27
click at [171, 81] on link "4. uzdevums" at bounding box center [200, 78] width 109 height 15
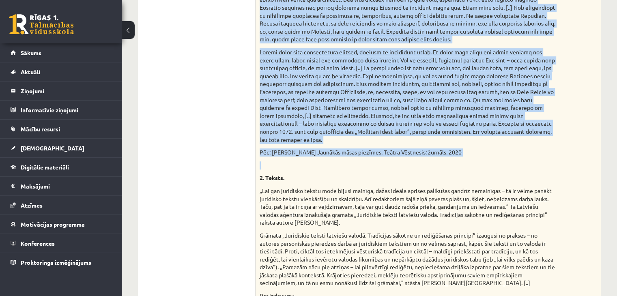
scroll to position [331, 0]
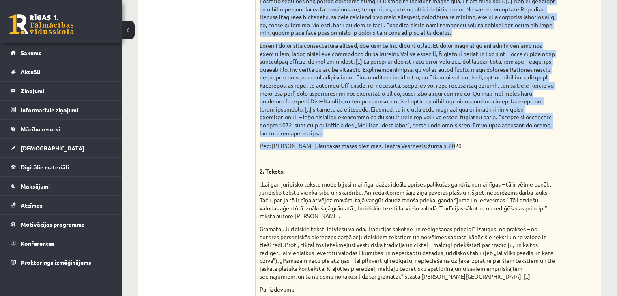
drag, startPoint x: 483, startPoint y: 39, endPoint x: 490, endPoint y: 144, distance: 105.8
click at [490, 144] on div "Izvēlies vienu no piedāvātajiem tekstiem! Izvēlies vienu no piedāvātajiem jautā…" at bounding box center [428, 205] width 345 height 764
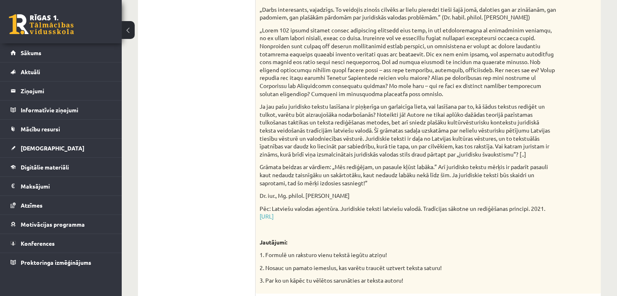
scroll to position [623, 0]
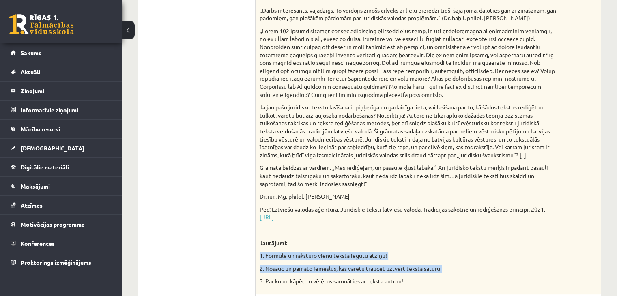
drag, startPoint x: 260, startPoint y: 254, endPoint x: 447, endPoint y: 267, distance: 187.5
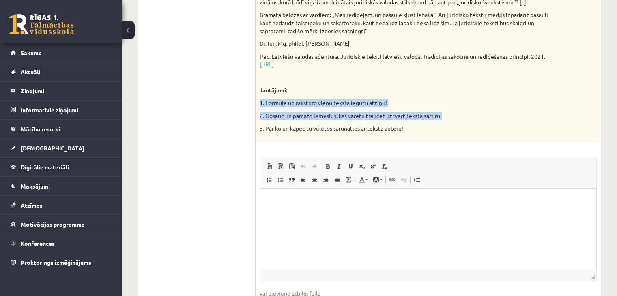
scroll to position [831, 0]
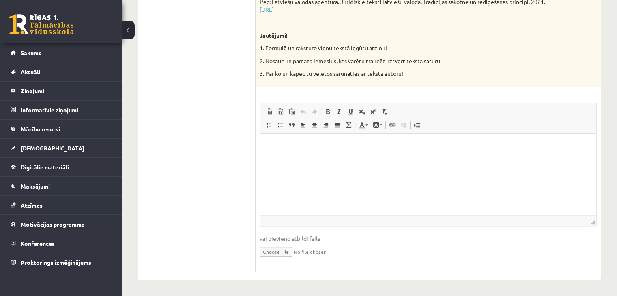
click at [373, 241] on span "vai pievieno atbildi failā" at bounding box center [428, 239] width 337 height 9
click at [332, 142] on p "Визуальный текстовый редактор, wiswyg-editor-user-answer-47024778355840" at bounding box center [428, 146] width 320 height 9
paste body "Визуальный текстовый редактор, wiswyg-editor-user-answer-47024778355840"
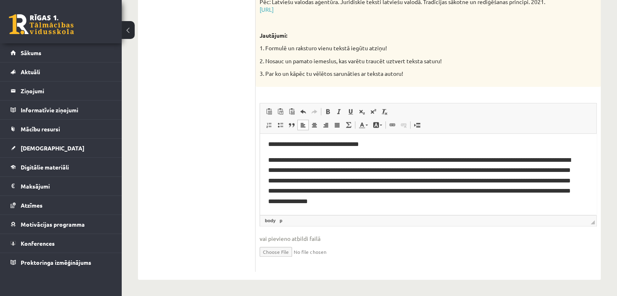
scroll to position [289, 0]
click at [431, 159] on span "**********" at bounding box center [419, 180] width 303 height 47
click at [373, 194] on span "**********" at bounding box center [419, 180] width 303 height 47
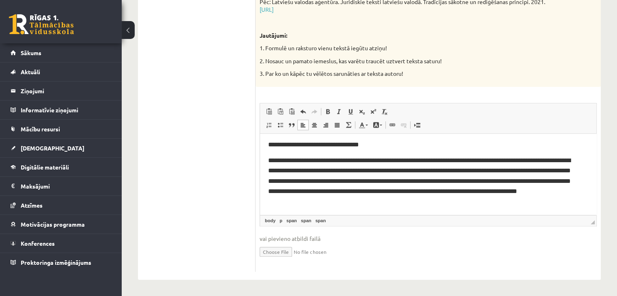
scroll to position [279, 0]
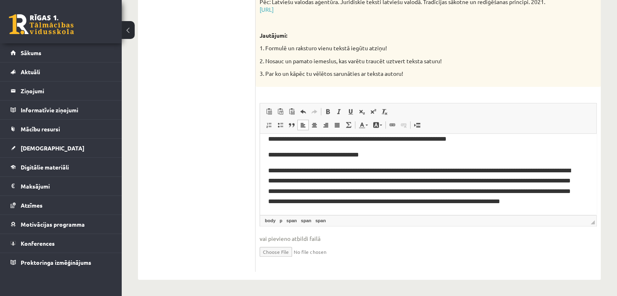
click at [361, 190] on span "**********" at bounding box center [419, 185] width 303 height 37
click at [369, 173] on span "**********" at bounding box center [419, 185] width 303 height 37
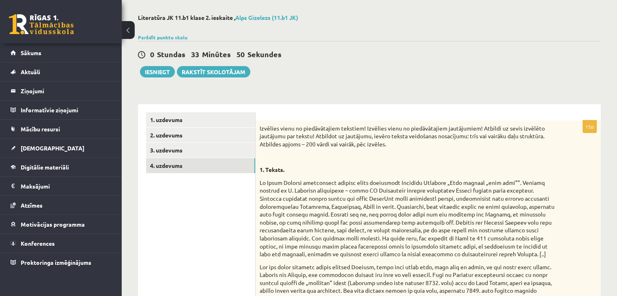
scroll to position [31, 0]
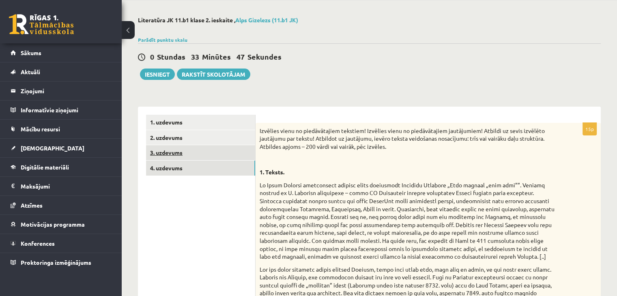
click at [164, 157] on link "3. uzdevums" at bounding box center [200, 152] width 109 height 15
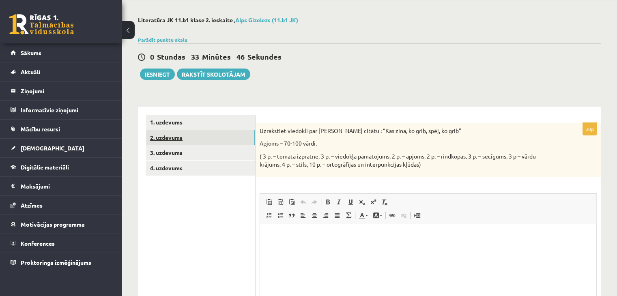
click at [170, 142] on link "2. uzdevums" at bounding box center [200, 137] width 109 height 15
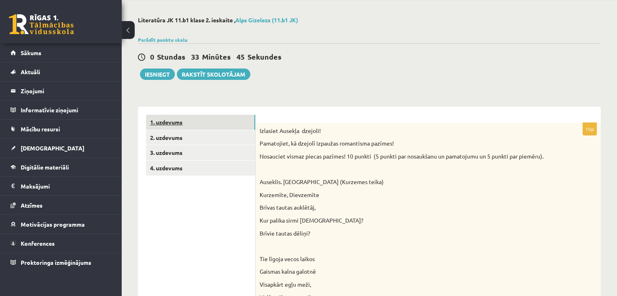
click at [172, 124] on link "1. uzdevums" at bounding box center [200, 122] width 109 height 15
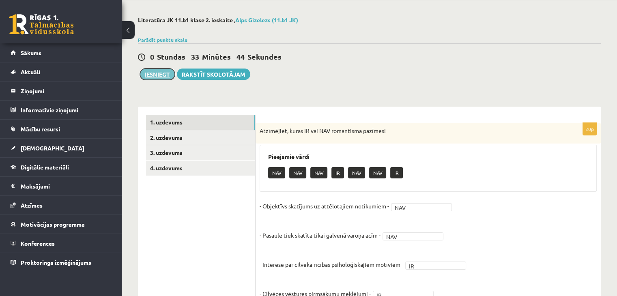
click at [168, 71] on button "Iesniegt" at bounding box center [157, 74] width 35 height 11
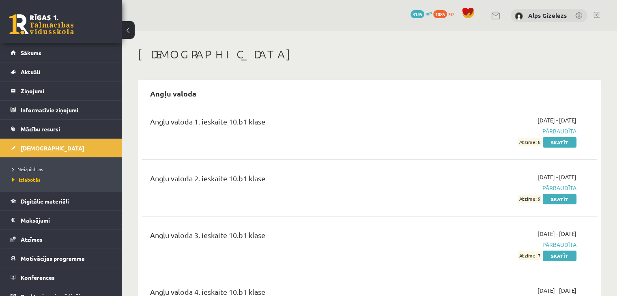
scroll to position [16, 0]
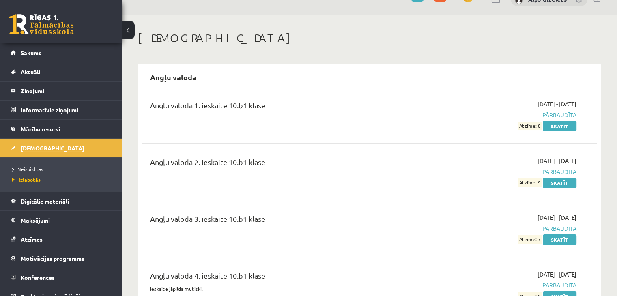
click at [39, 149] on span "[DEMOGRAPHIC_DATA]" at bounding box center [53, 147] width 64 height 7
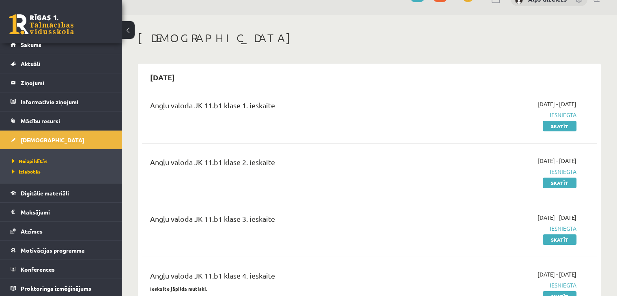
scroll to position [9, 0]
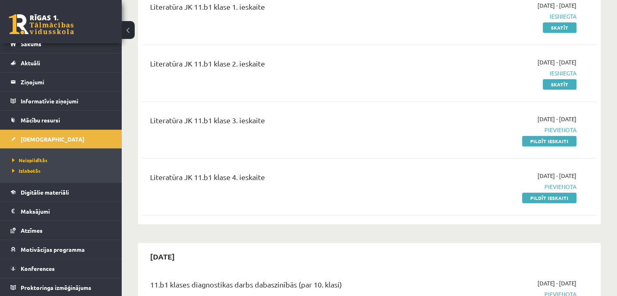
scroll to position [812, 0]
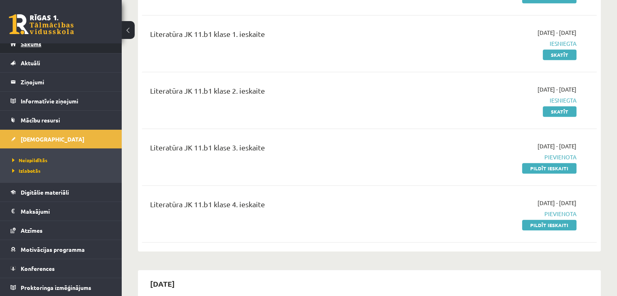
click at [46, 50] on link "Sākums" at bounding box center [61, 43] width 101 height 19
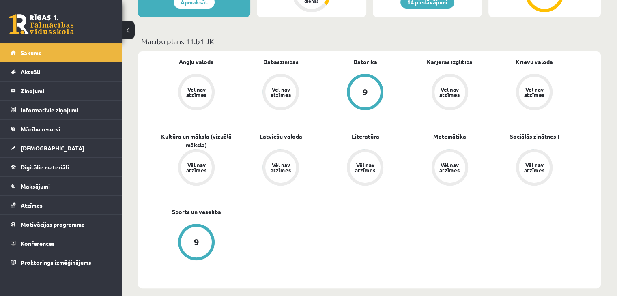
scroll to position [195, 0]
